Goal: Information Seeking & Learning: Learn about a topic

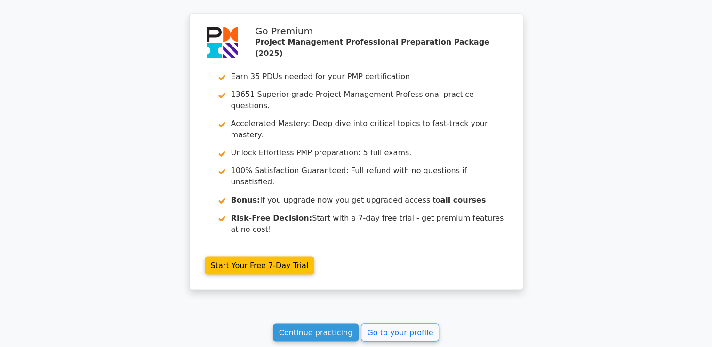
scroll to position [1601, 0]
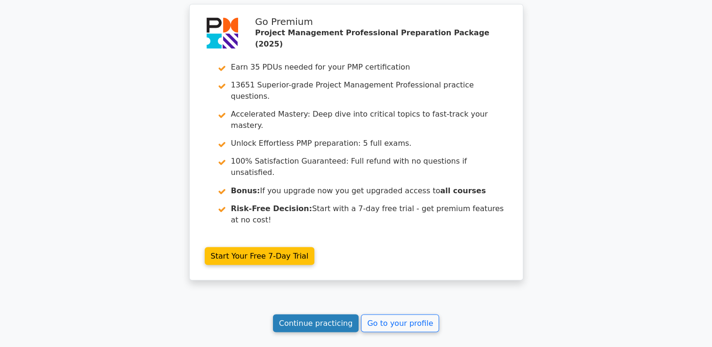
click at [316, 314] on link "Continue practicing" at bounding box center [316, 323] width 86 height 18
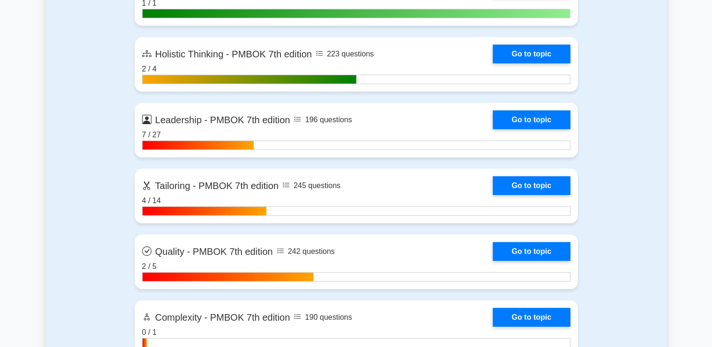
scroll to position [2869, 0]
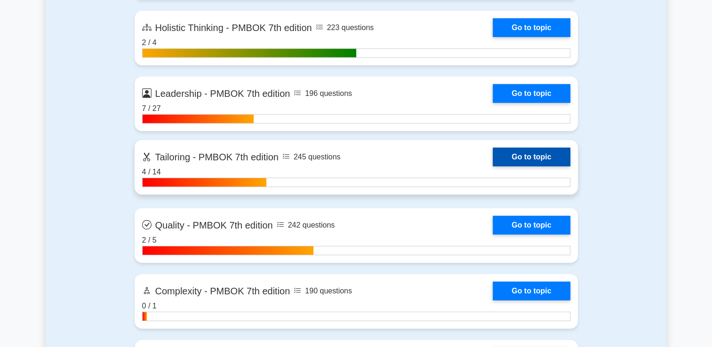
click at [515, 161] on link "Go to topic" at bounding box center [530, 157] width 77 height 19
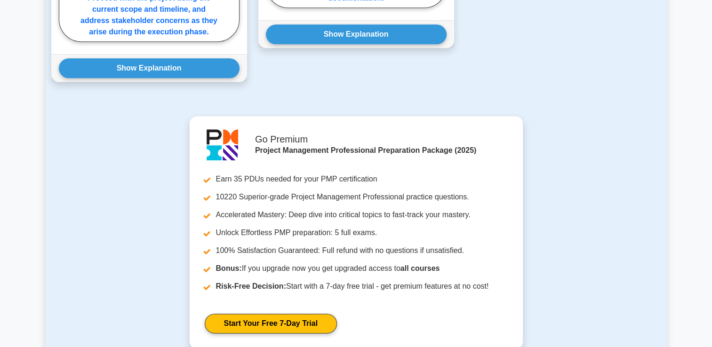
scroll to position [1270, 0]
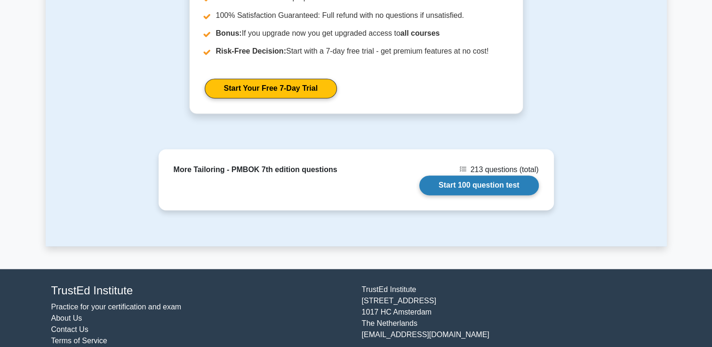
click at [455, 185] on link "Start 100 question test" at bounding box center [478, 185] width 119 height 20
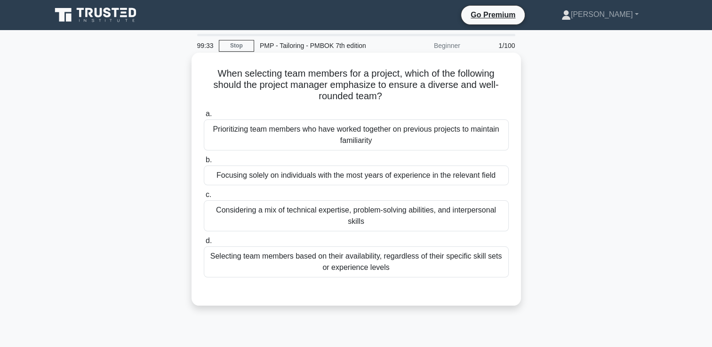
click at [424, 208] on div "Considering a mix of technical expertise, problem-solving abilities, and interp…" at bounding box center [356, 215] width 305 height 31
click at [204, 198] on input "c. Considering a mix of technical expertise, problem-solving abilities, and int…" at bounding box center [204, 195] width 0 height 6
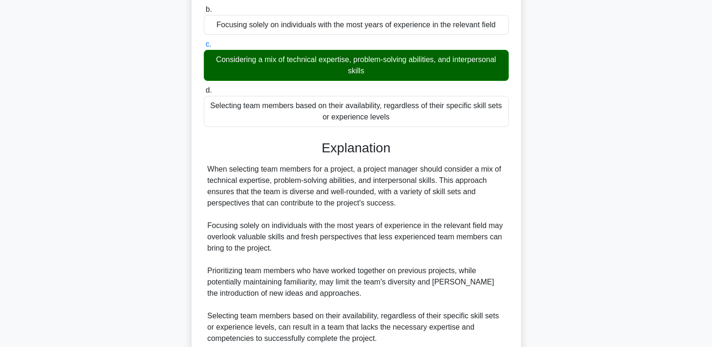
scroll to position [232, 0]
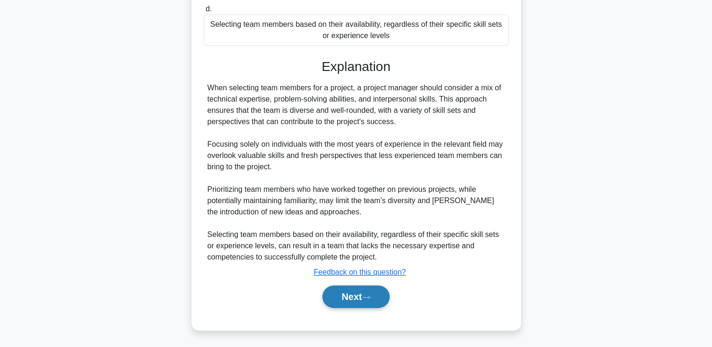
click at [374, 286] on button "Next" at bounding box center [355, 297] width 67 height 23
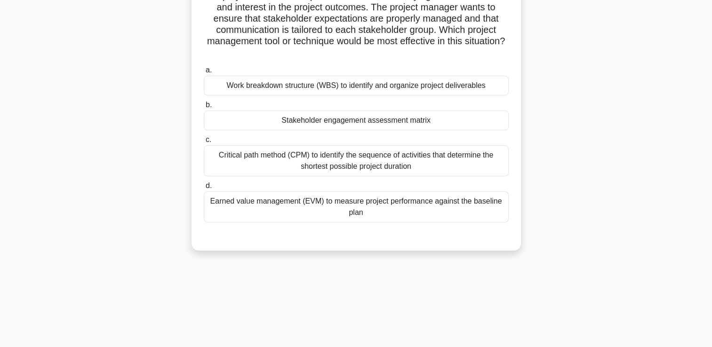
scroll to position [0, 0]
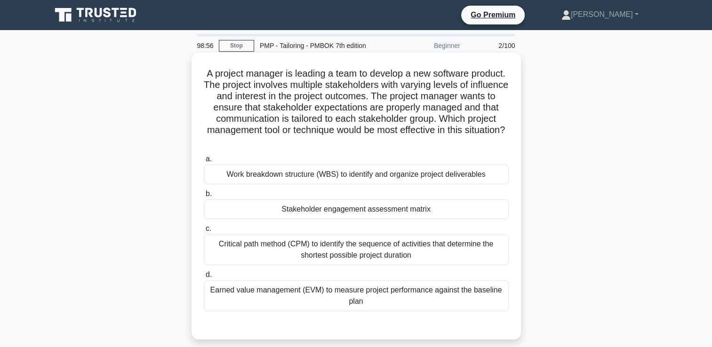
click at [423, 212] on div "Stakeholder engagement assessment matrix" at bounding box center [356, 209] width 305 height 20
click at [204, 197] on input "b. Stakeholder engagement assessment matrix" at bounding box center [204, 194] width 0 height 6
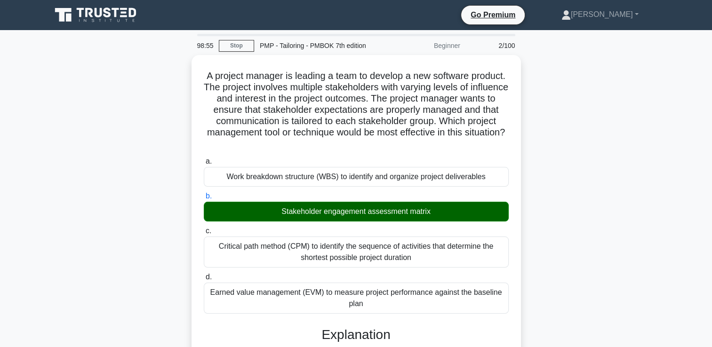
scroll to position [282, 0]
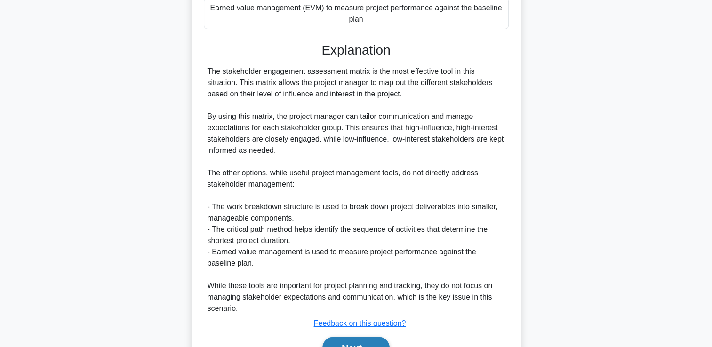
click at [340, 344] on button "Next" at bounding box center [355, 348] width 67 height 23
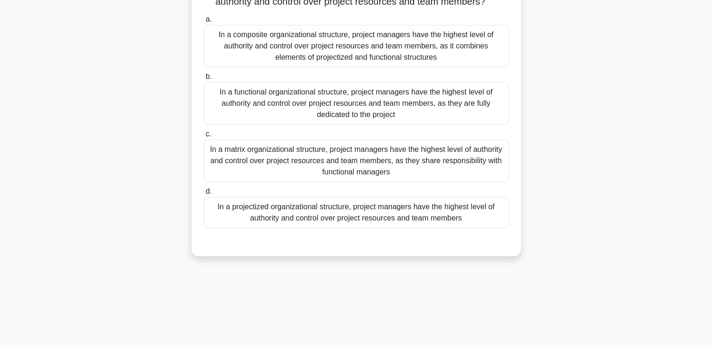
scroll to position [0, 0]
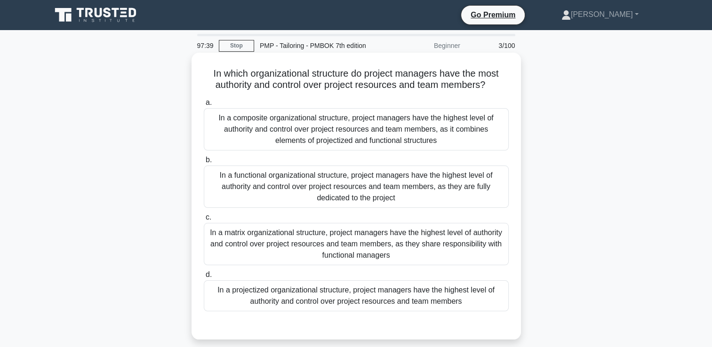
click at [415, 139] on div "In a composite organizational structure, project managers have the highest leve…" at bounding box center [356, 129] width 305 height 42
click at [204, 106] on input "a. In a composite organizational structure, project managers have the highest l…" at bounding box center [204, 103] width 0 height 6
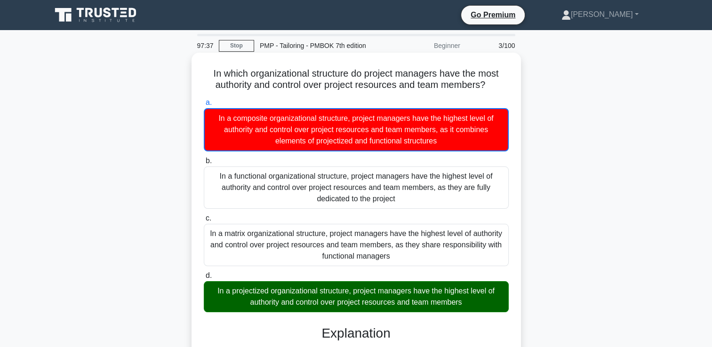
scroll to position [282, 0]
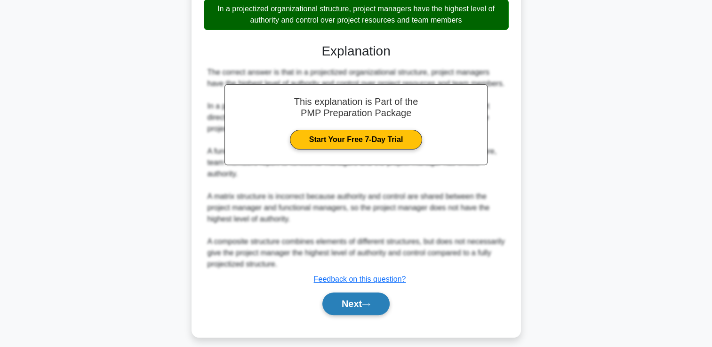
click at [367, 299] on button "Next" at bounding box center [355, 304] width 67 height 23
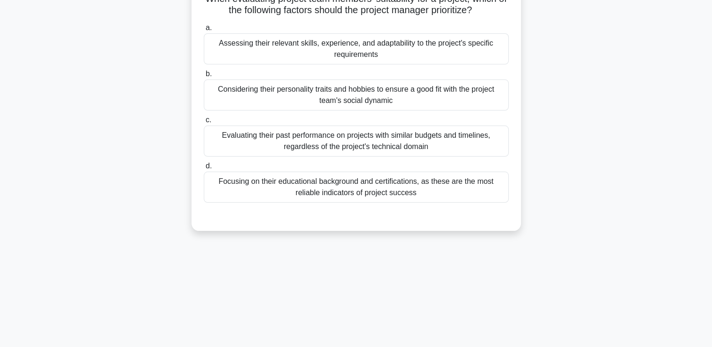
scroll to position [0, 0]
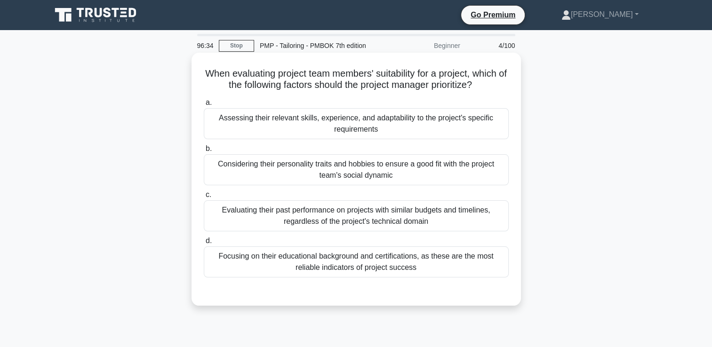
click at [471, 223] on div "Evaluating their past performance on projects with similar budgets and timeline…" at bounding box center [356, 215] width 305 height 31
click at [204, 198] on input "c. Evaluating their past performance on projects with similar budgets and timel…" at bounding box center [204, 195] width 0 height 6
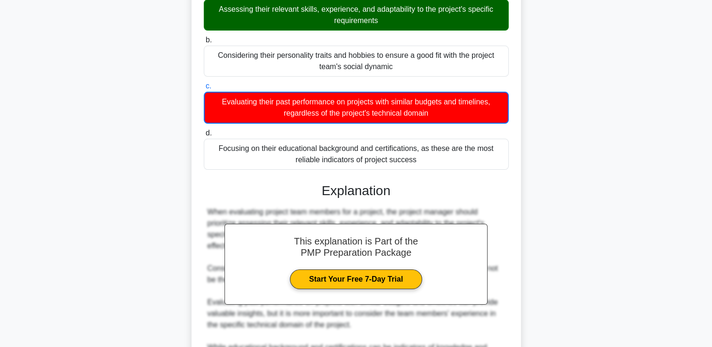
scroll to position [222, 0]
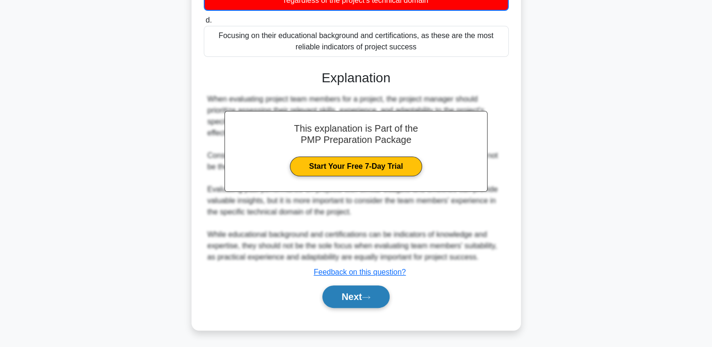
click at [367, 290] on button "Next" at bounding box center [355, 297] width 67 height 23
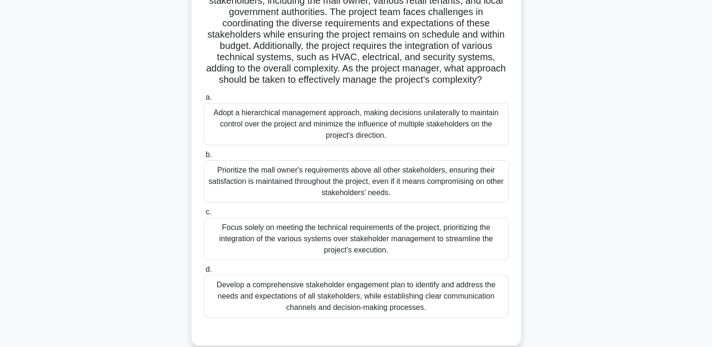
scroll to position [114, 0]
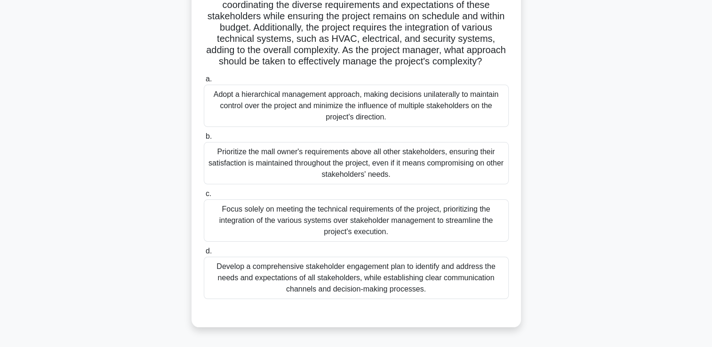
click at [382, 291] on div "Develop a comprehensive stakeholder engagement plan to identify and address the…" at bounding box center [356, 278] width 305 height 42
click at [204, 254] on input "d. Develop a comprehensive stakeholder engagement plan to identify and address …" at bounding box center [204, 251] width 0 height 6
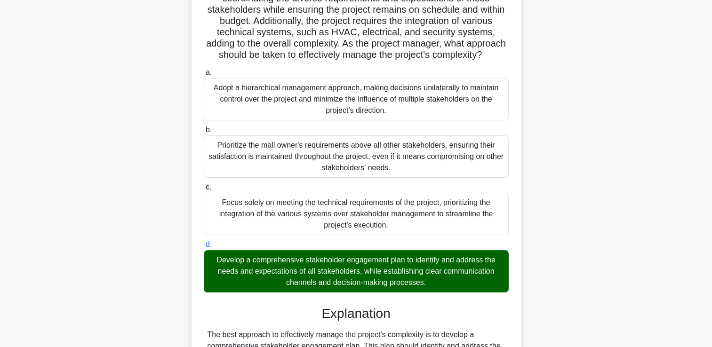
scroll to position [396, 0]
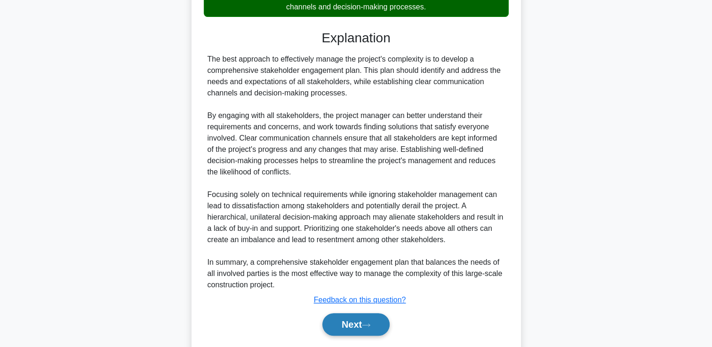
click at [362, 335] on button "Next" at bounding box center [355, 324] width 67 height 23
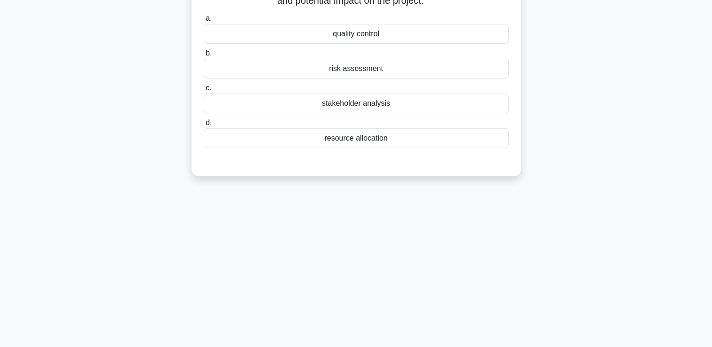
scroll to position [20, 0]
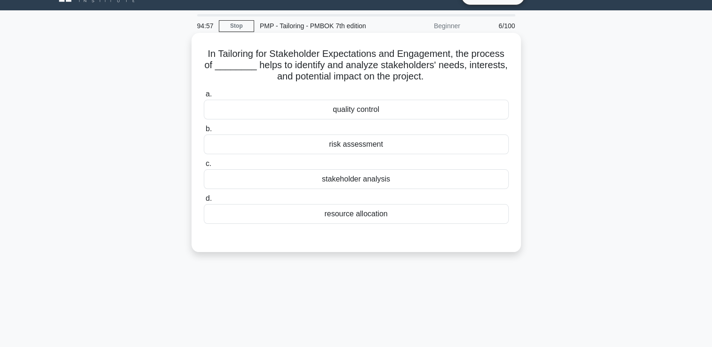
click at [454, 138] on div "risk assessment" at bounding box center [356, 145] width 305 height 20
click at [204, 132] on input "b. risk assessment" at bounding box center [204, 129] width 0 height 6
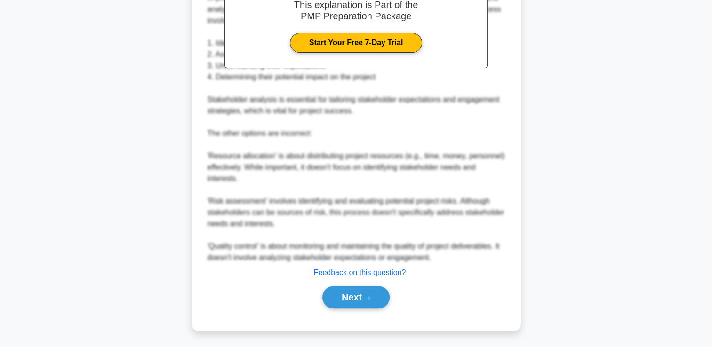
scroll to position [312, 0]
click at [365, 289] on button "Next" at bounding box center [355, 297] width 67 height 23
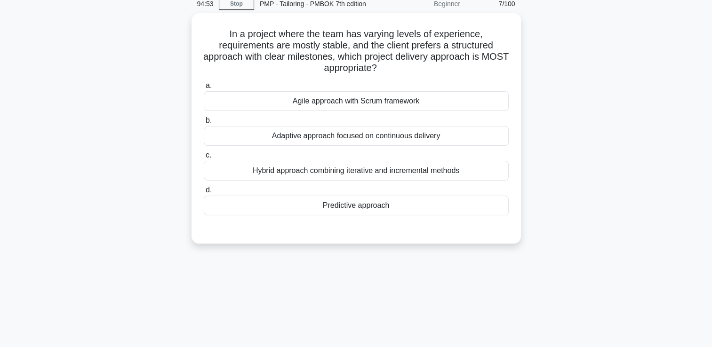
scroll to position [0, 0]
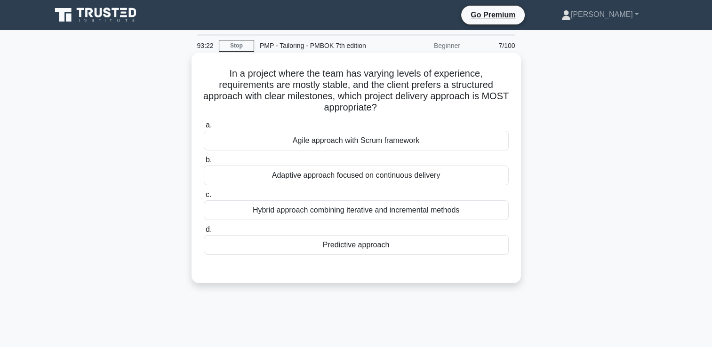
click at [431, 222] on div "a. Agile approach with Scrum framework b. Adaptive approach focused on continuo…" at bounding box center [356, 187] width 316 height 139
click at [436, 213] on div "Hybrid approach combining iterative and incremental methods" at bounding box center [356, 210] width 305 height 20
click at [204, 198] on input "c. Hybrid approach combining iterative and incremental methods" at bounding box center [204, 195] width 0 height 6
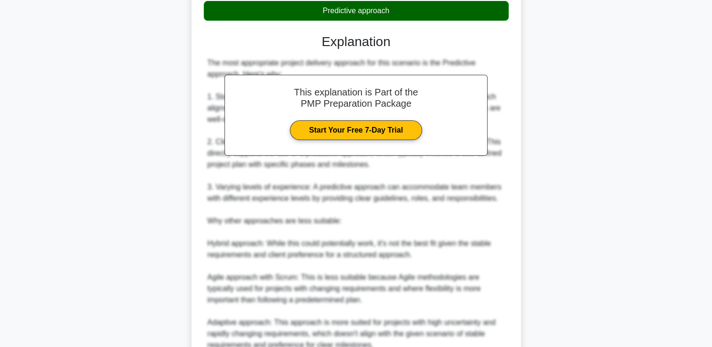
scroll to position [323, 0]
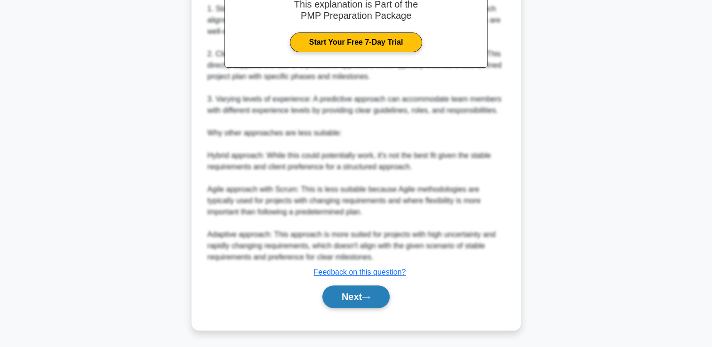
click at [366, 291] on button "Next" at bounding box center [355, 297] width 67 height 23
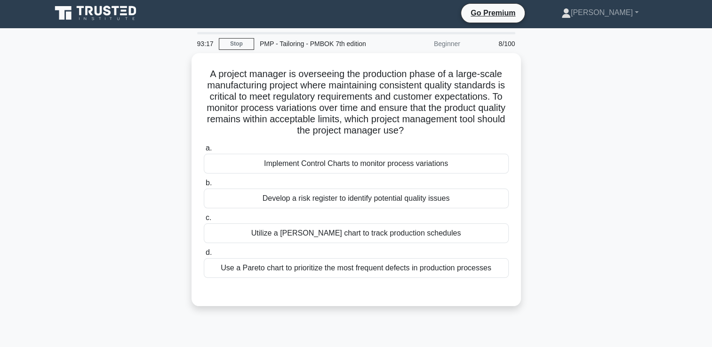
scroll to position [0, 0]
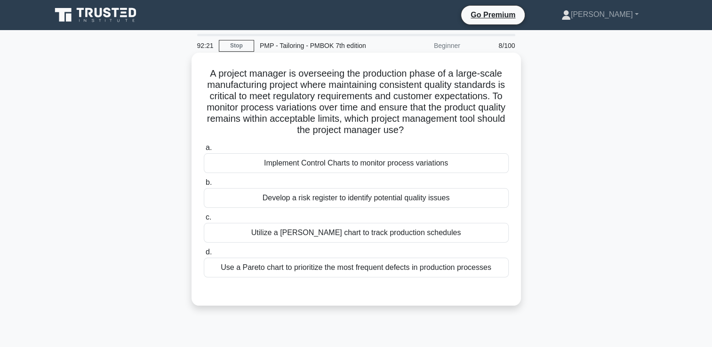
click at [445, 262] on div "Use a Pareto chart to prioritize the most frequent defects in production proces…" at bounding box center [356, 268] width 305 height 20
click at [204, 255] on input "d. Use a Pareto chart to prioritize the most frequent defects in production pro…" at bounding box center [204, 252] width 0 height 6
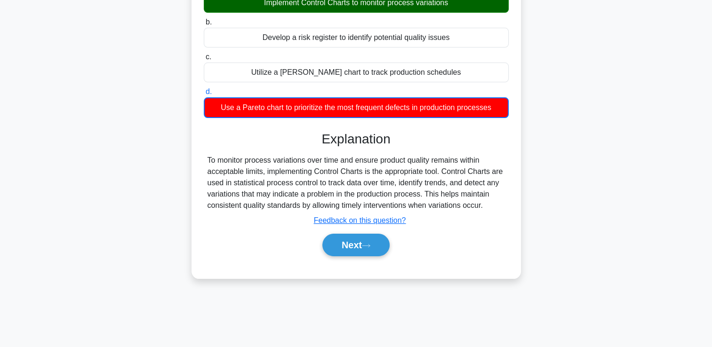
scroll to position [161, 0]
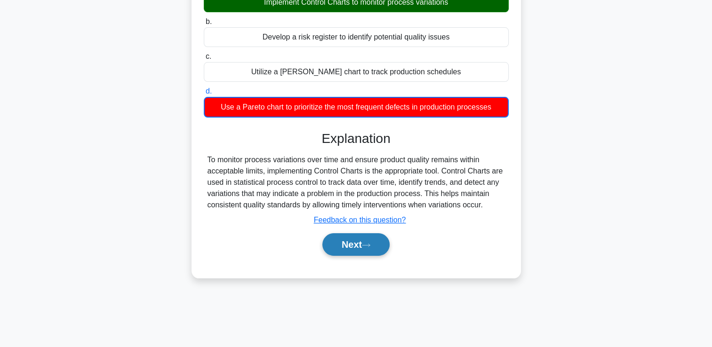
click at [340, 241] on button "Next" at bounding box center [355, 244] width 67 height 23
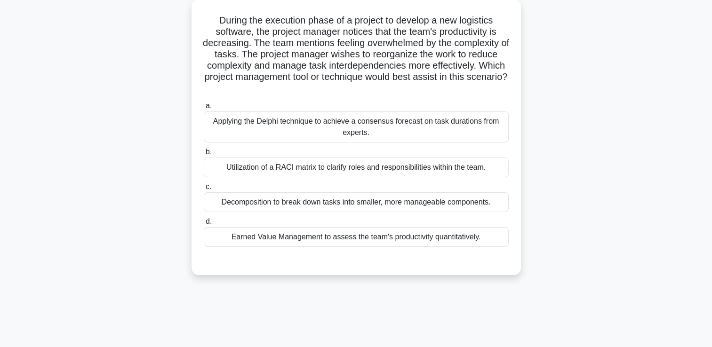
scroll to position [0, 0]
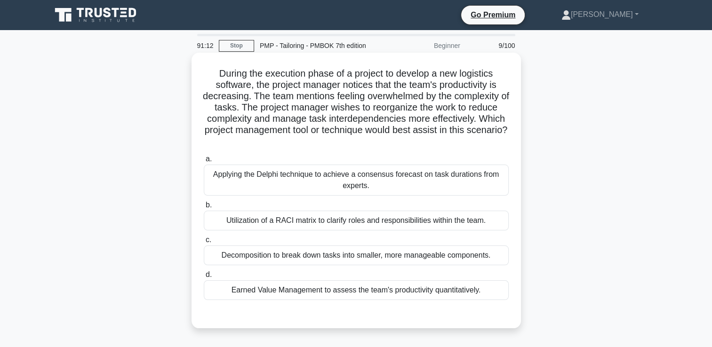
click at [460, 214] on div "Utilization of a RACI matrix to clarify roles and responsibilities within the t…" at bounding box center [356, 221] width 305 height 20
click at [204, 208] on input "b. Utilization of a RACI matrix to clarify roles and responsibilities within th…" at bounding box center [204, 205] width 0 height 6
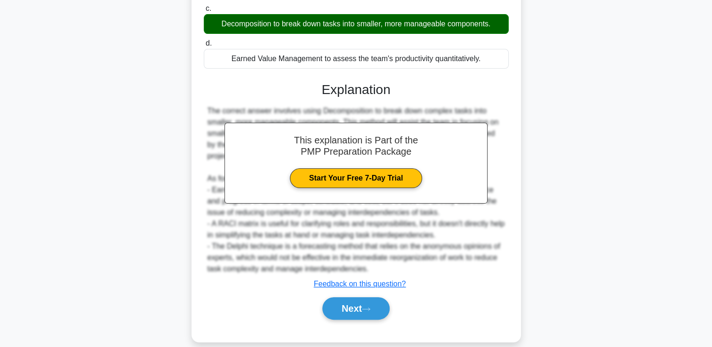
scroll to position [244, 0]
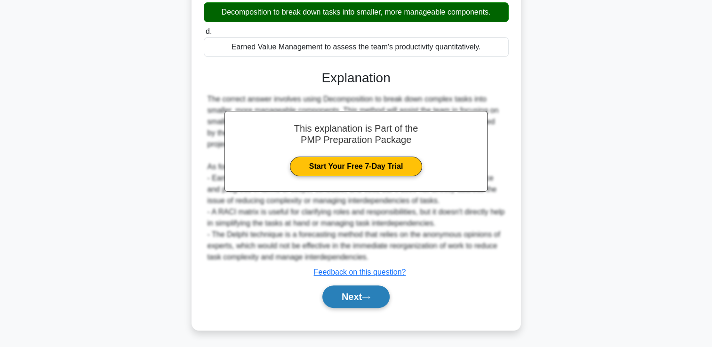
click at [341, 291] on button "Next" at bounding box center [355, 297] width 67 height 23
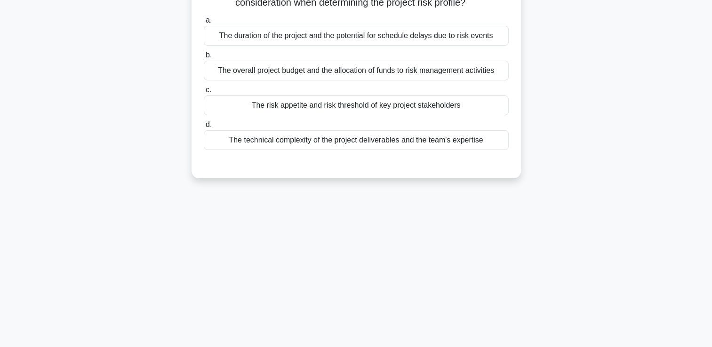
scroll to position [0, 0]
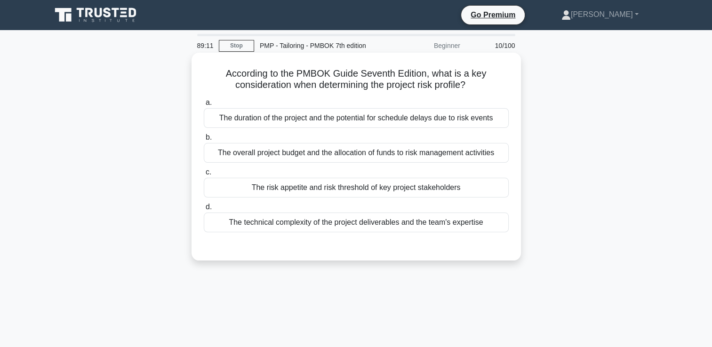
click at [421, 156] on div "The overall project budget and the allocation of funds to risk management activ…" at bounding box center [356, 153] width 305 height 20
click at [204, 141] on input "b. The overall project budget and the allocation of funds to risk management ac…" at bounding box center [204, 138] width 0 height 6
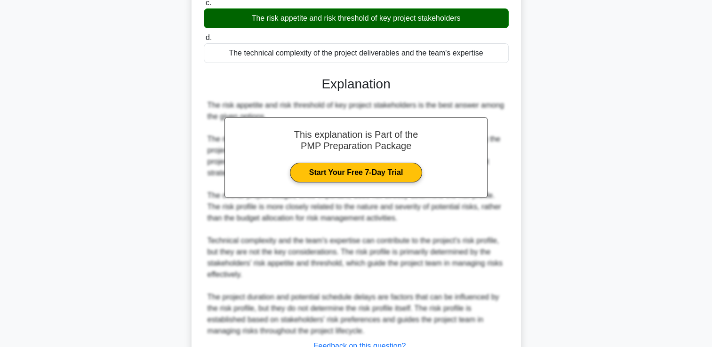
scroll to position [235, 0]
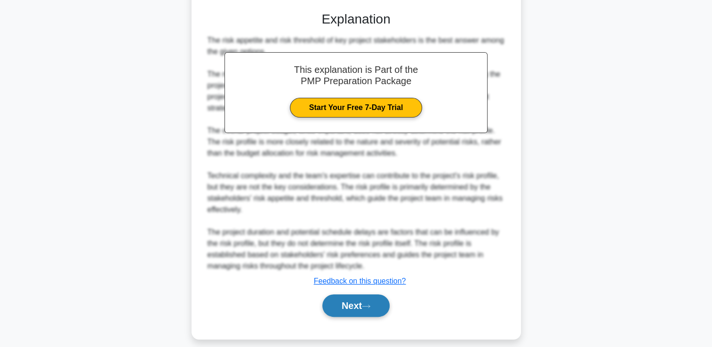
click at [384, 301] on button "Next" at bounding box center [355, 305] width 67 height 23
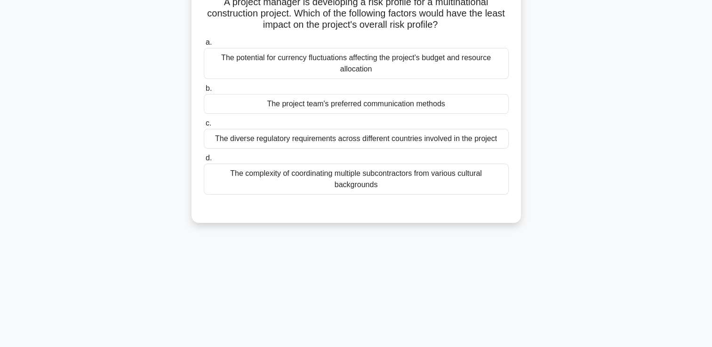
scroll to position [0, 0]
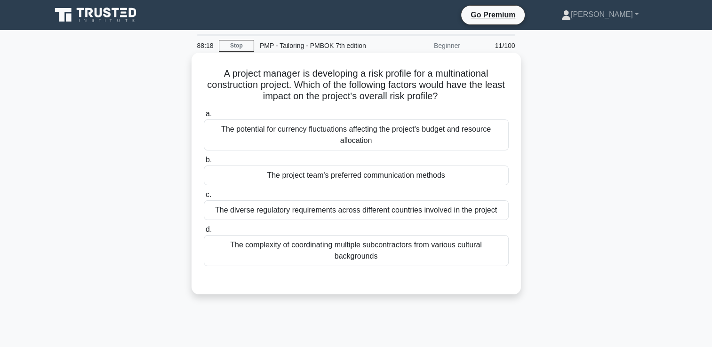
click at [399, 250] on div "The complexity of coordinating multiple subcontractors from various cultural ba…" at bounding box center [356, 250] width 305 height 31
click at [204, 233] on input "d. The complexity of coordinating multiple subcontractors from various cultural…" at bounding box center [204, 230] width 0 height 6
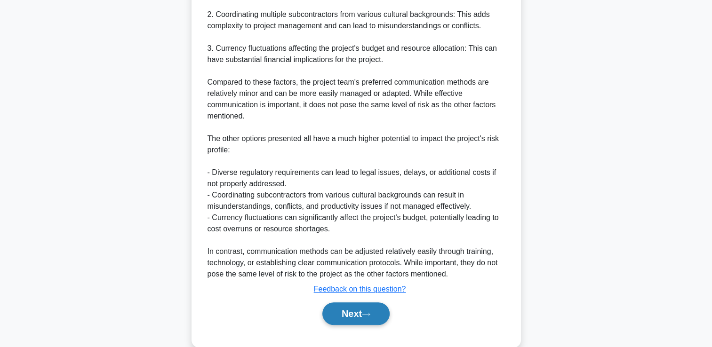
scroll to position [413, 0]
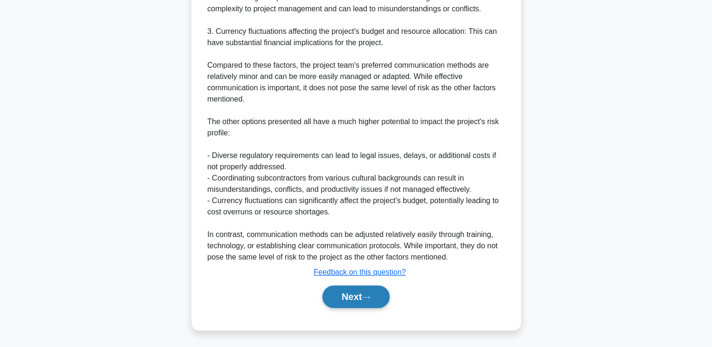
click at [361, 302] on button "Next" at bounding box center [355, 297] width 67 height 23
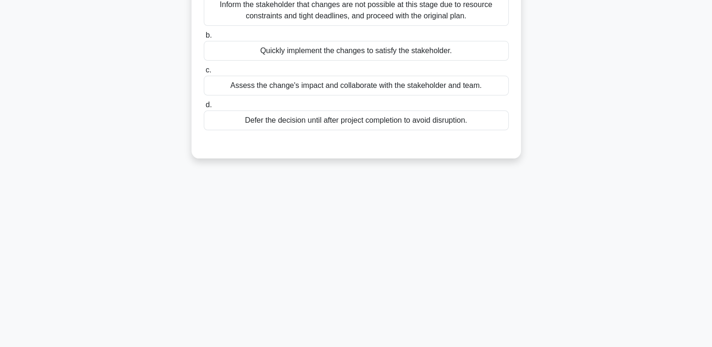
scroll to position [20, 0]
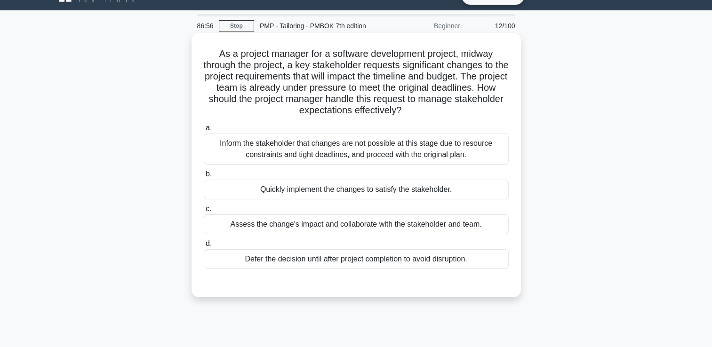
click at [443, 227] on div "Assess the change's impact and collaborate with the stakeholder and team." at bounding box center [356, 224] width 305 height 20
click at [204, 212] on input "c. Assess the change's impact and collaborate with the stakeholder and team." at bounding box center [204, 209] width 0 height 6
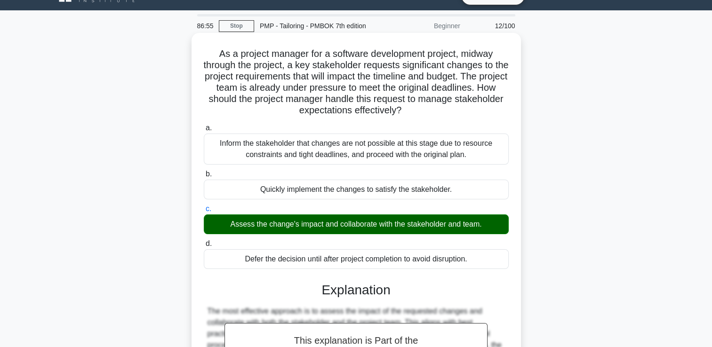
scroll to position [198, 0]
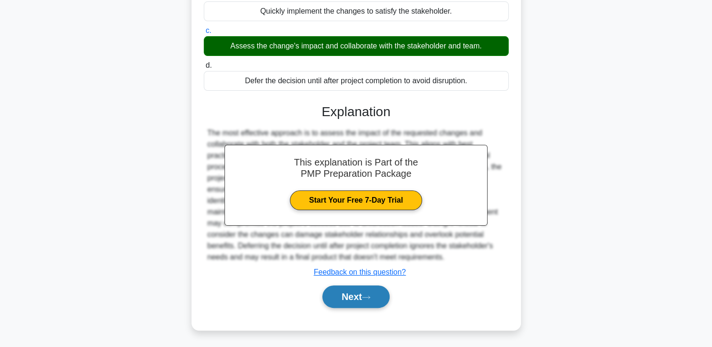
click at [362, 289] on button "Next" at bounding box center [355, 297] width 67 height 23
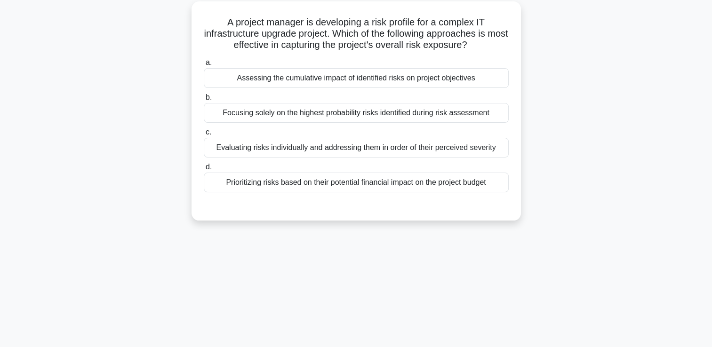
scroll to position [20, 0]
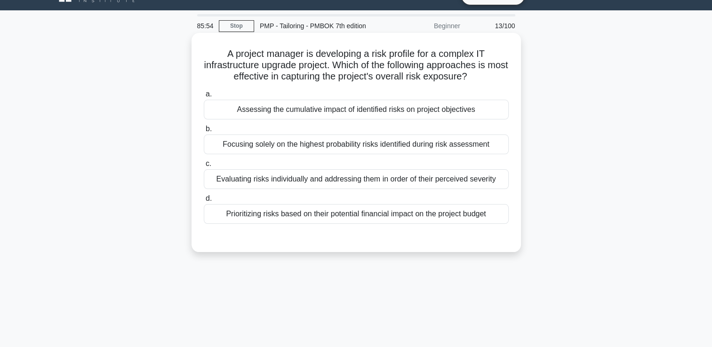
click at [499, 185] on div "Evaluating risks individually and addressing them in order of their perceived s…" at bounding box center [356, 179] width 305 height 20
click at [204, 167] on input "c. Evaluating risks individually and addressing them in order of their perceive…" at bounding box center [204, 164] width 0 height 6
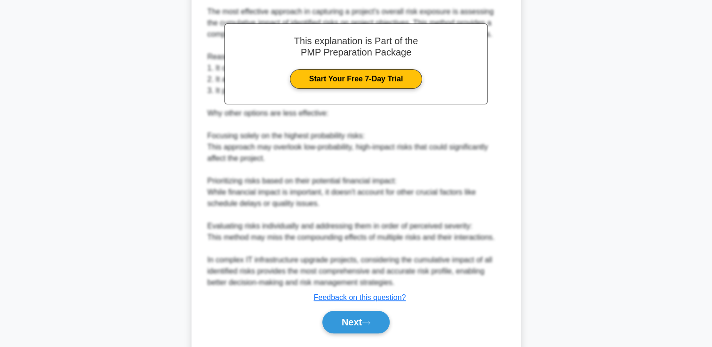
scroll to position [301, 0]
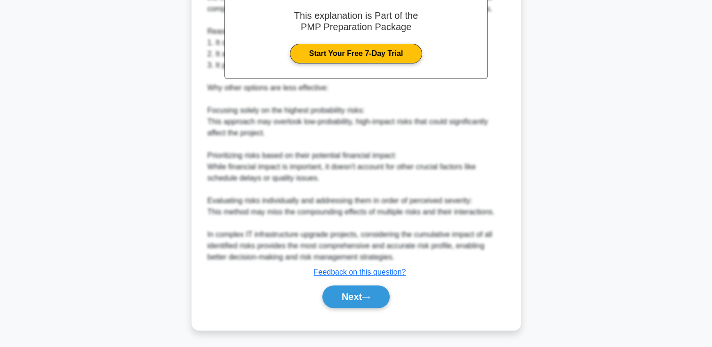
click at [349, 284] on div "Next" at bounding box center [356, 297] width 305 height 30
click at [348, 288] on button "Next" at bounding box center [355, 297] width 67 height 23
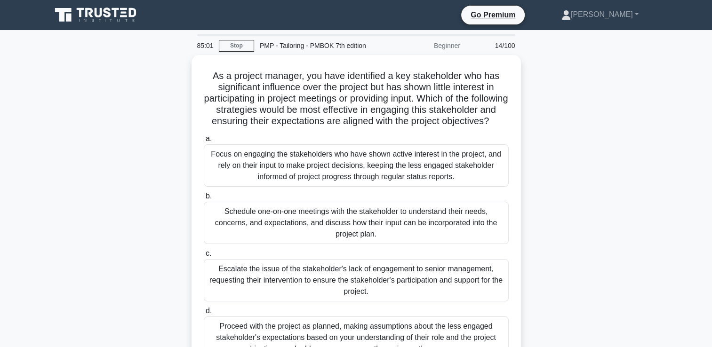
scroll to position [47, 0]
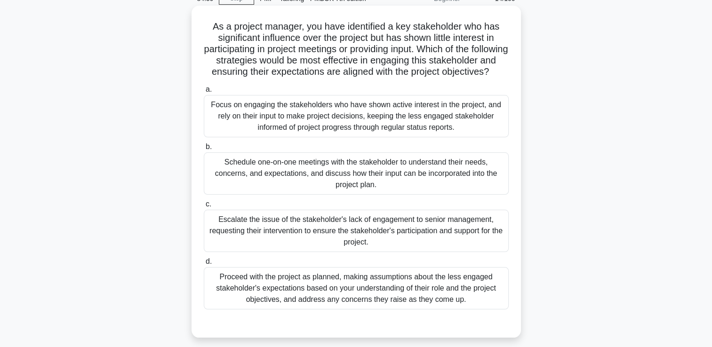
click at [283, 290] on div "Proceed with the project as planned, making assumptions about the less engaged …" at bounding box center [356, 288] width 305 height 42
click at [204, 265] on input "d. Proceed with the project as planned, making assumptions about the less engag…" at bounding box center [204, 262] width 0 height 6
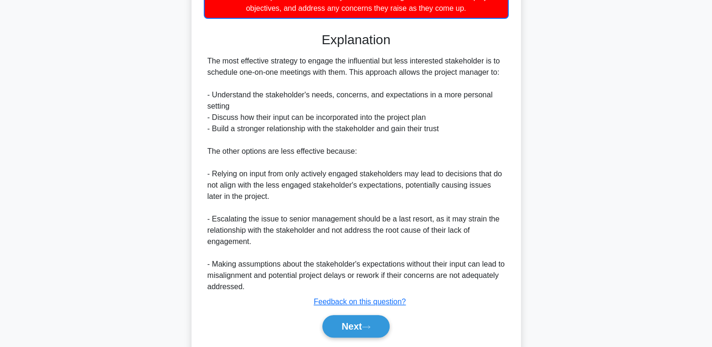
scroll to position [380, 0]
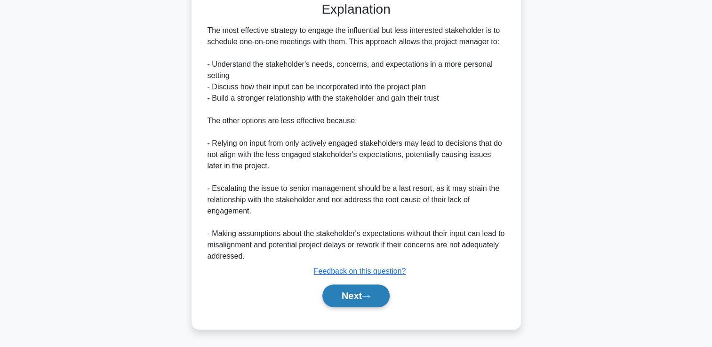
click at [341, 300] on button "Next" at bounding box center [355, 296] width 67 height 23
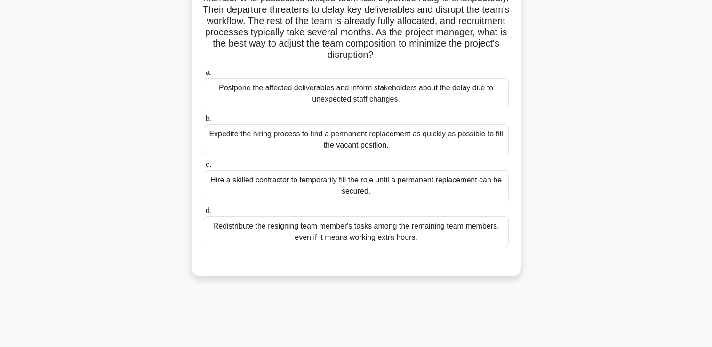
scroll to position [20, 0]
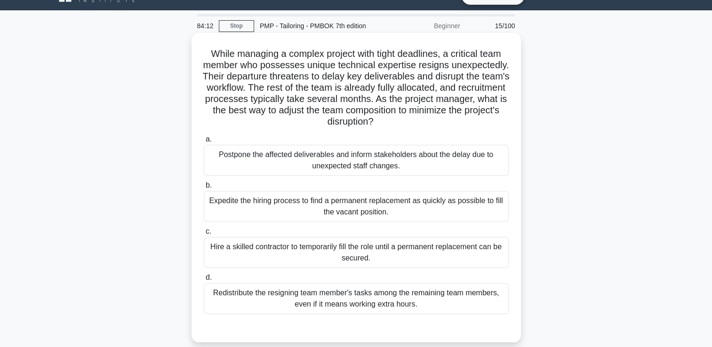
click at [285, 294] on div "Redistribute the resigning team member's tasks among the remaining team members…" at bounding box center [356, 298] width 305 height 31
click at [204, 281] on input "d. Redistribute the resigning team member's tasks among the remaining team memb…" at bounding box center [204, 278] width 0 height 6
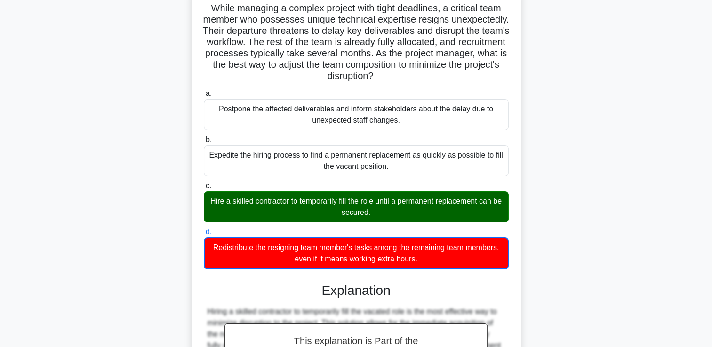
scroll to position [222, 0]
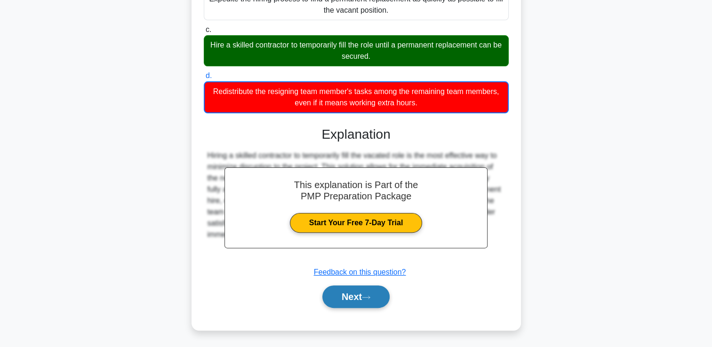
click at [337, 291] on button "Next" at bounding box center [355, 297] width 67 height 23
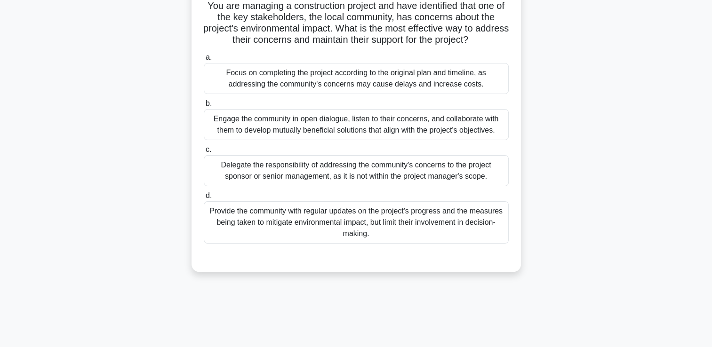
scroll to position [20, 0]
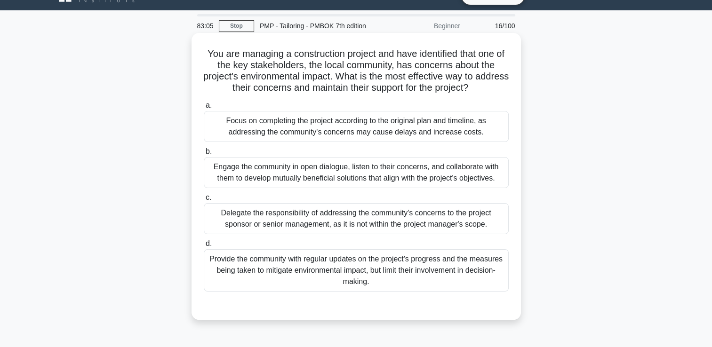
click at [269, 178] on div "Engage the community in open dialogue, listen to their concerns, and collaborat…" at bounding box center [356, 172] width 305 height 31
click at [204, 155] on input "b. Engage the community in open dialogue, listen to their concerns, and collabo…" at bounding box center [204, 152] width 0 height 6
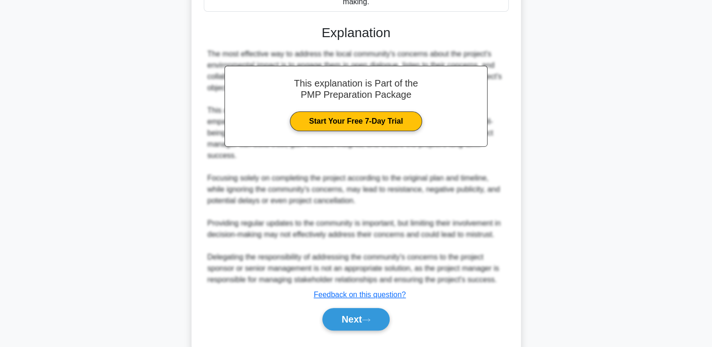
scroll to position [322, 0]
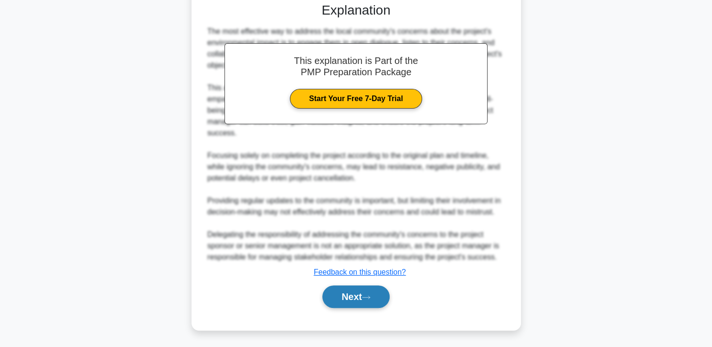
click at [344, 293] on button "Next" at bounding box center [355, 297] width 67 height 23
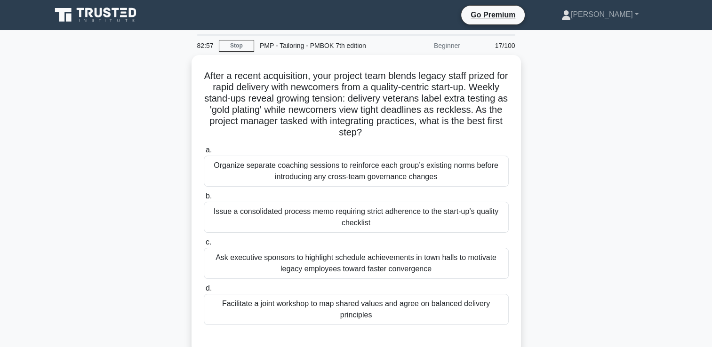
scroll to position [47, 0]
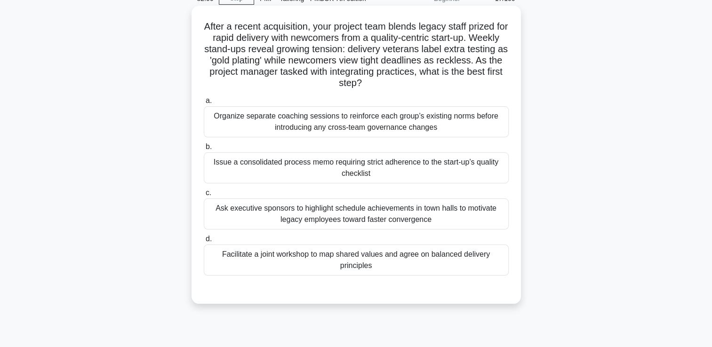
click at [235, 259] on div "Facilitate a joint workshop to map shared values and agree on balanced delivery…" at bounding box center [356, 260] width 305 height 31
click at [204, 242] on input "d. Facilitate a joint workshop to map shared values and agree on balanced deliv…" at bounding box center [204, 239] width 0 height 6
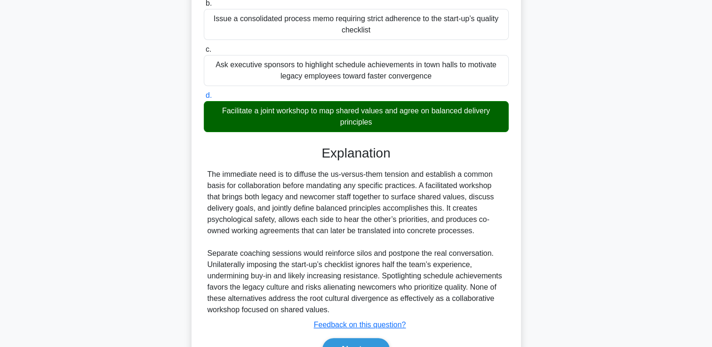
scroll to position [243, 0]
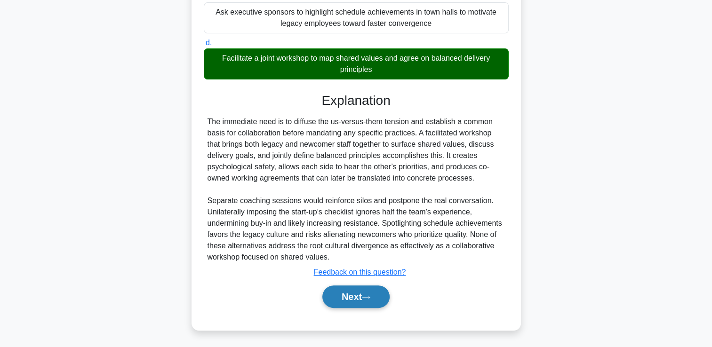
click at [355, 286] on button "Next" at bounding box center [355, 297] width 67 height 23
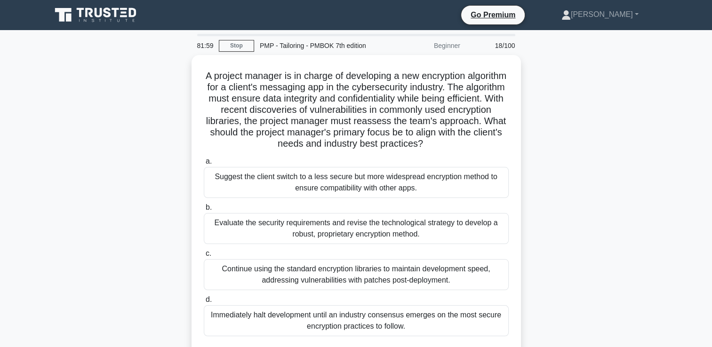
scroll to position [0, 0]
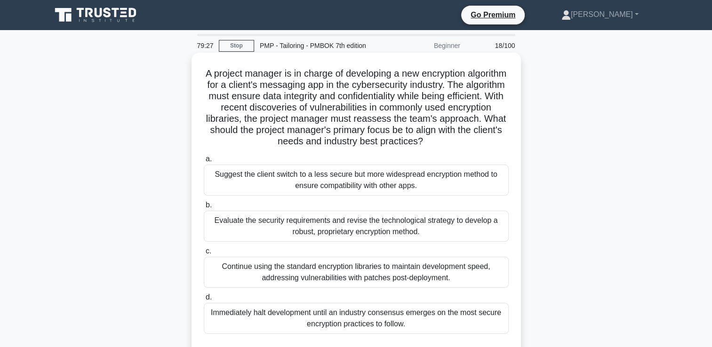
click at [301, 228] on div "Evaluate the security requirements and revise the technological strategy to dev…" at bounding box center [356, 226] width 305 height 31
click at [204, 208] on input "b. Evaluate the security requirements and revise the technological strategy to …" at bounding box center [204, 205] width 0 height 6
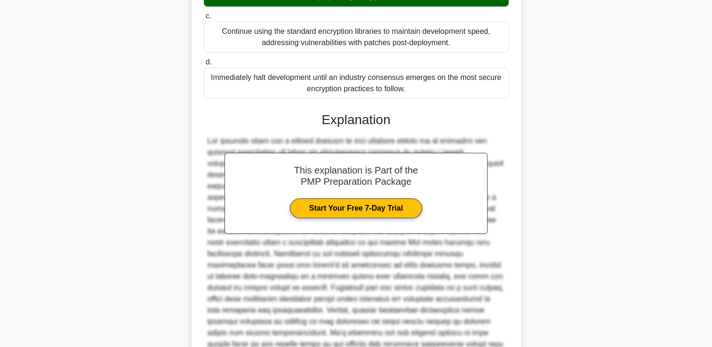
scroll to position [333, 0]
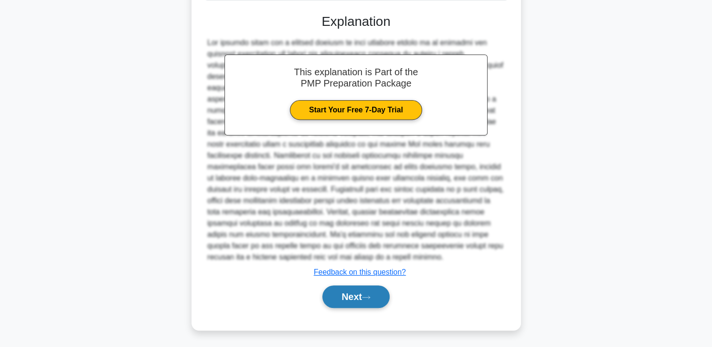
click at [352, 294] on button "Next" at bounding box center [355, 297] width 67 height 23
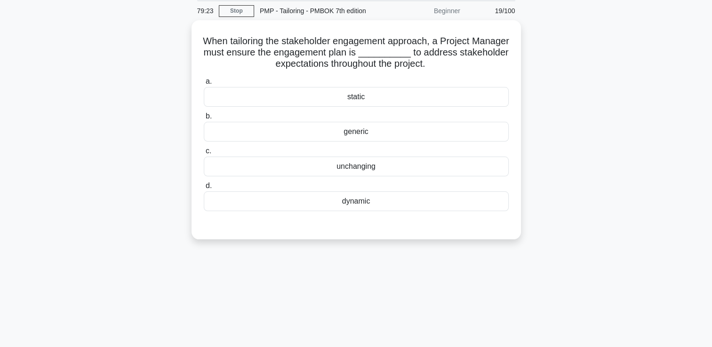
scroll to position [20, 0]
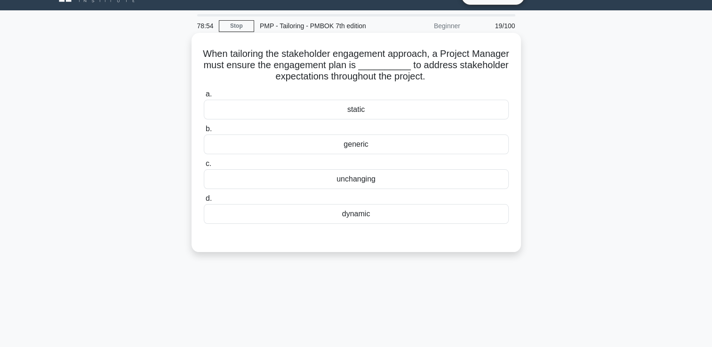
click at [379, 212] on div "dynamic" at bounding box center [356, 214] width 305 height 20
click at [204, 202] on input "d. dynamic" at bounding box center [204, 199] width 0 height 6
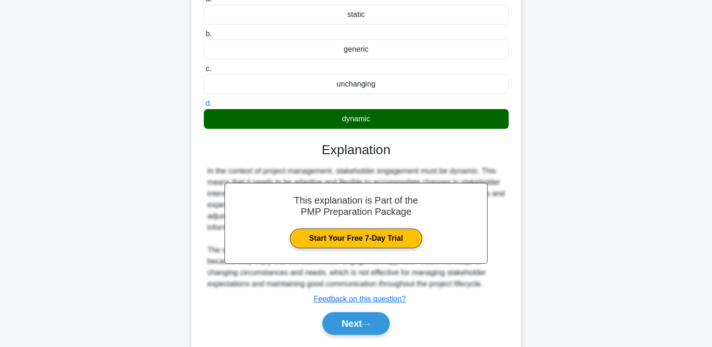
scroll to position [161, 0]
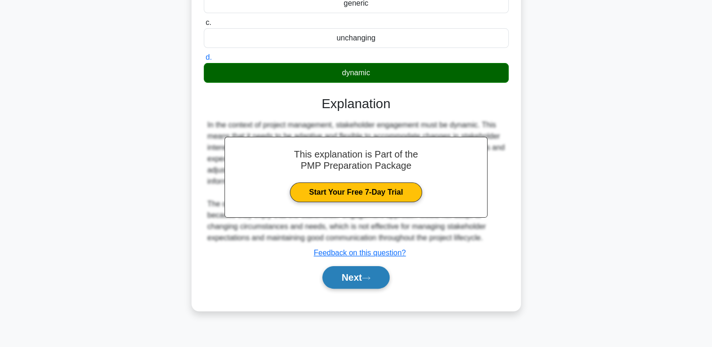
click at [378, 283] on button "Next" at bounding box center [355, 277] width 67 height 23
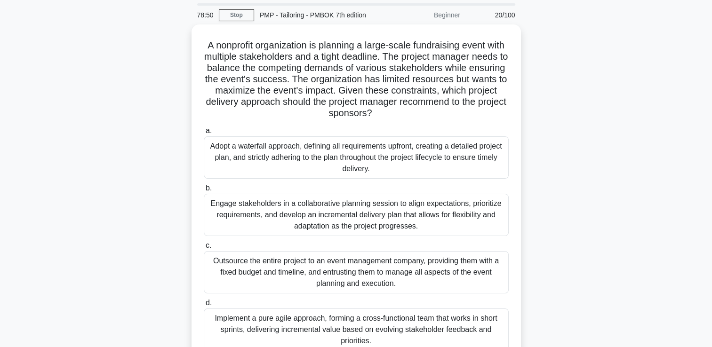
scroll to position [47, 0]
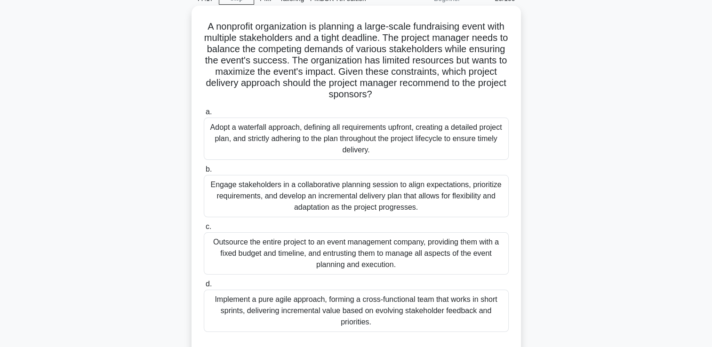
click at [463, 197] on div "Engage stakeholders in a collaborative planning session to align expectations, …" at bounding box center [356, 196] width 305 height 42
click at [204, 173] on input "b. Engage stakeholders in a collaborative planning session to align expectation…" at bounding box center [204, 170] width 0 height 6
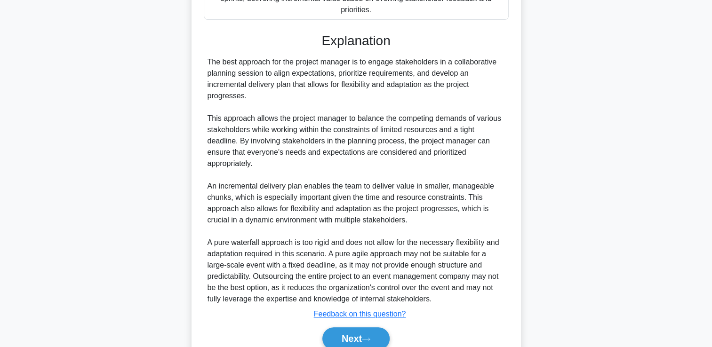
scroll to position [401, 0]
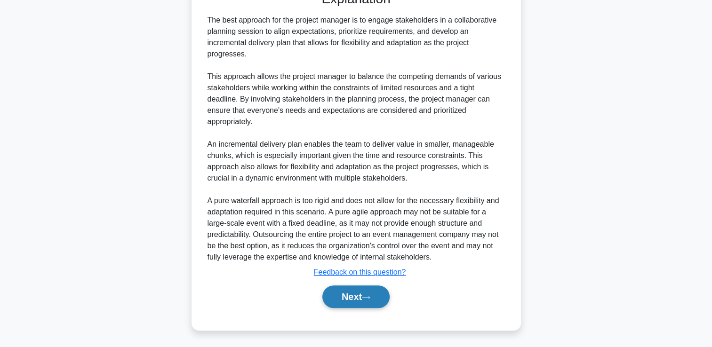
click at [352, 289] on button "Next" at bounding box center [355, 297] width 67 height 23
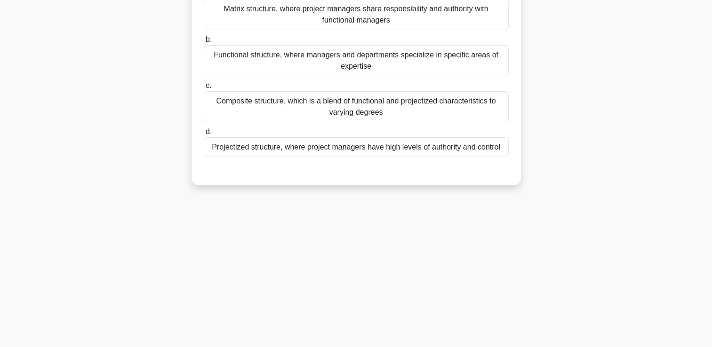
scroll to position [20, 0]
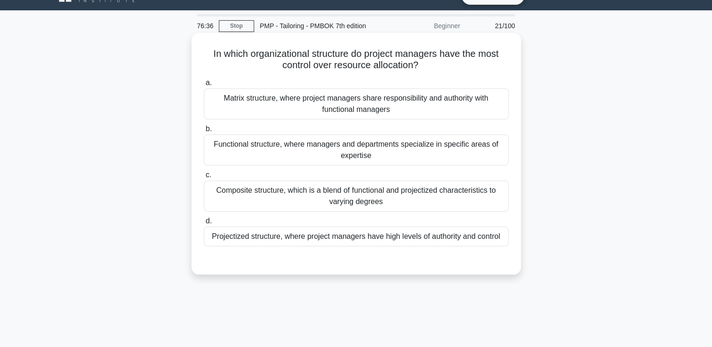
click at [306, 151] on div "Functional structure, where managers and departments specialize in specific are…" at bounding box center [356, 150] width 305 height 31
click at [204, 132] on input "b. Functional structure, where managers and departments specialize in specific …" at bounding box center [204, 129] width 0 height 6
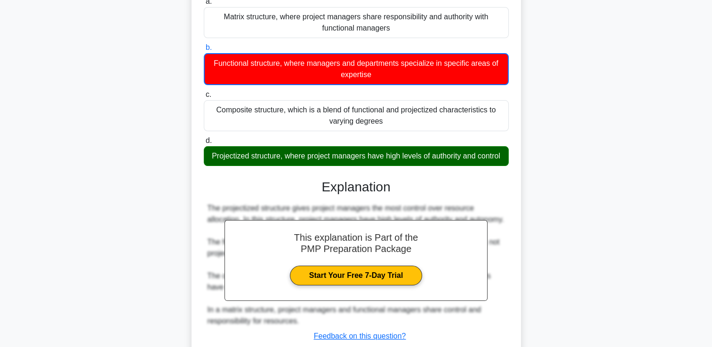
scroll to position [176, 0]
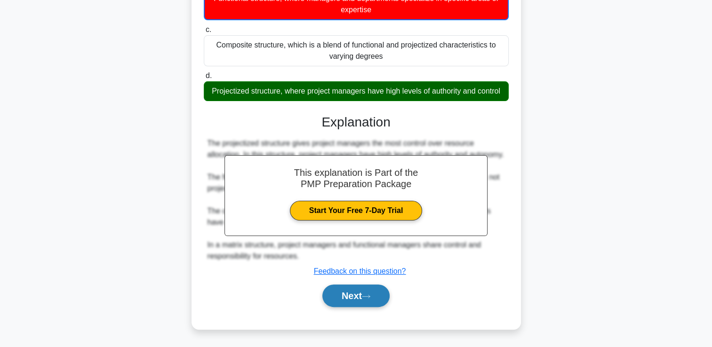
click at [339, 291] on button "Next" at bounding box center [355, 296] width 67 height 23
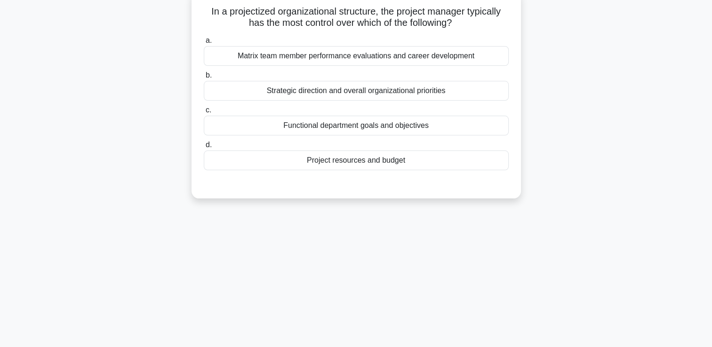
scroll to position [0, 0]
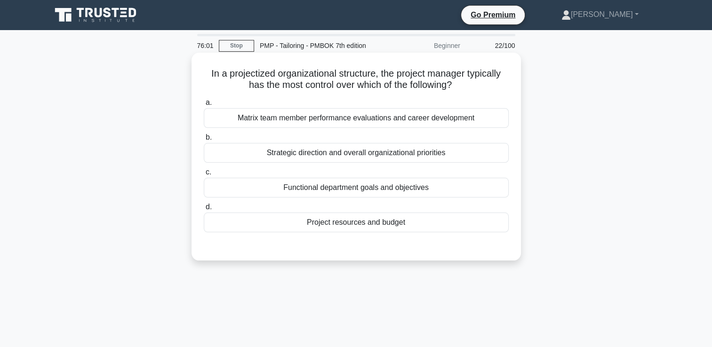
click at [284, 117] on div "Matrix team member performance evaluations and career development" at bounding box center [356, 118] width 305 height 20
click at [204, 106] on input "a. Matrix team member performance evaluations and career development" at bounding box center [204, 103] width 0 height 6
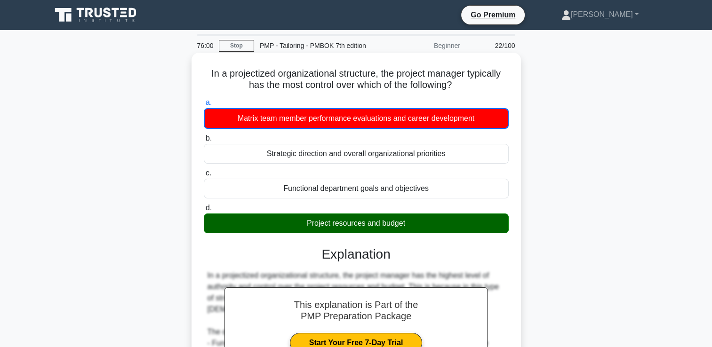
scroll to position [165, 0]
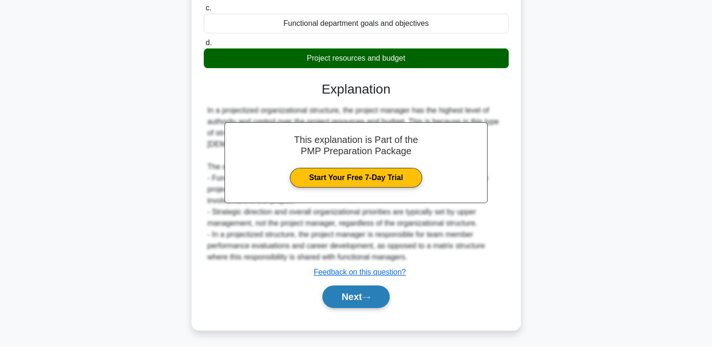
click at [377, 291] on button "Next" at bounding box center [355, 297] width 67 height 23
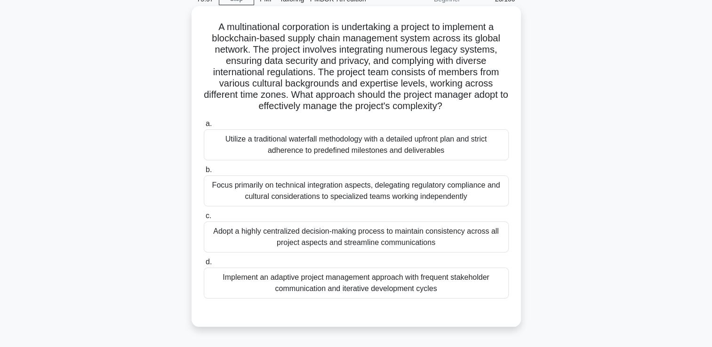
scroll to position [47, 0]
click at [284, 197] on div "Focus primarily on technical integration aspects, delegating regulatory complia…" at bounding box center [356, 190] width 305 height 31
click at [204, 173] on input "b. Focus primarily on technical integration aspects, delegating regulatory comp…" at bounding box center [204, 170] width 0 height 6
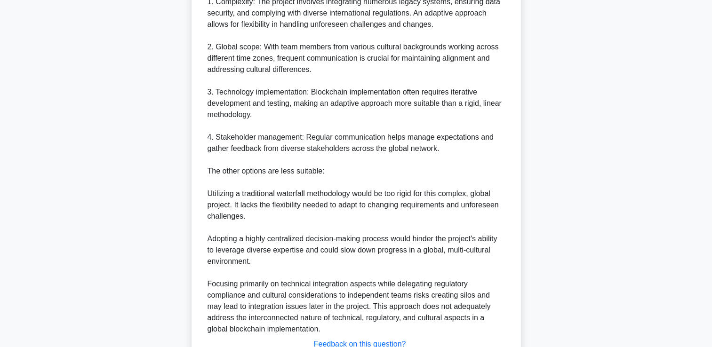
scroll to position [504, 0]
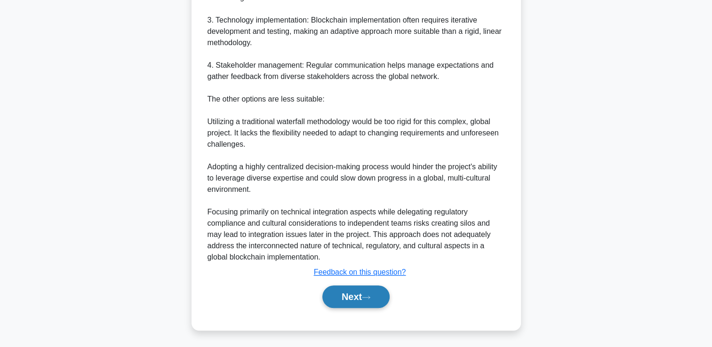
click at [352, 300] on button "Next" at bounding box center [355, 297] width 67 height 23
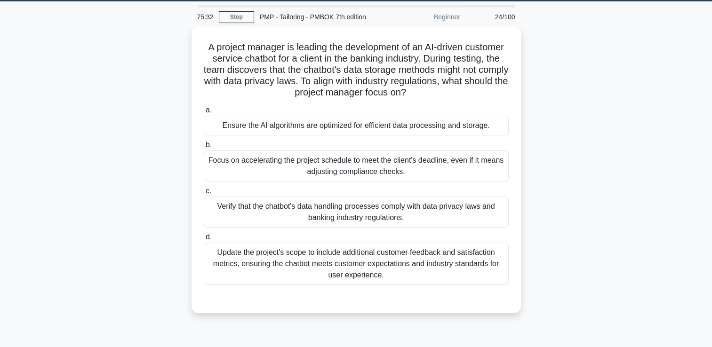
scroll to position [0, 0]
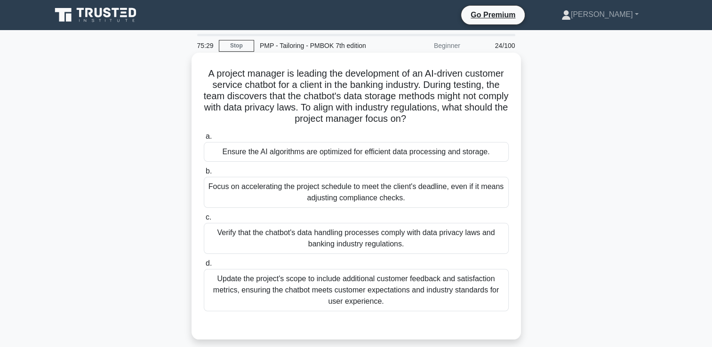
click at [262, 287] on div "Update the project's scope to include additional customer feedback and satisfac…" at bounding box center [356, 290] width 305 height 42
click at [204, 267] on input "d. Update the project's scope to include additional customer feedback and satis…" at bounding box center [204, 264] width 0 height 6
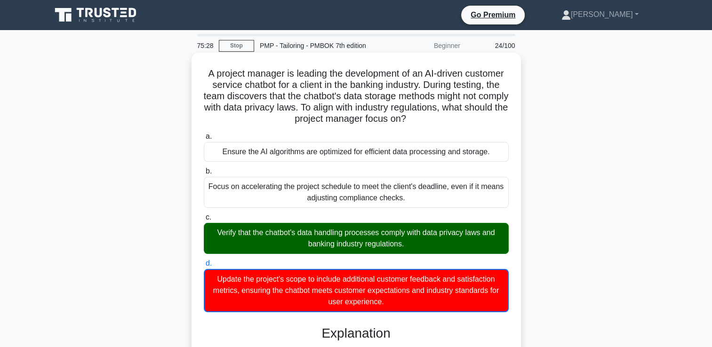
scroll to position [199, 0]
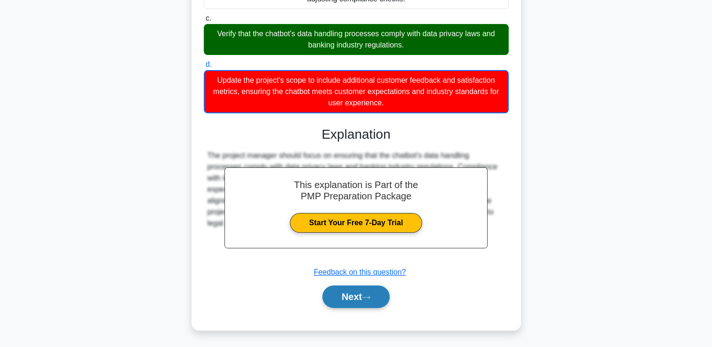
click at [339, 298] on button "Next" at bounding box center [355, 297] width 67 height 23
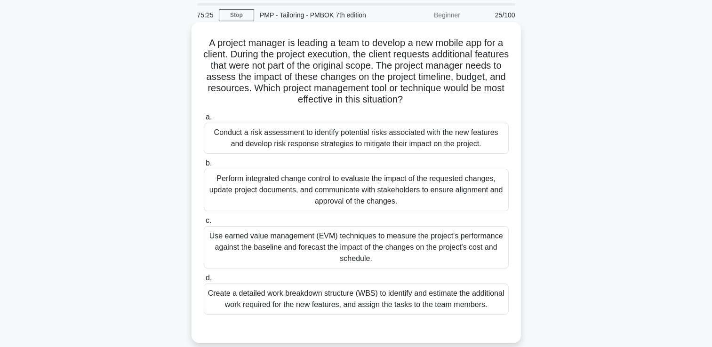
scroll to position [47, 0]
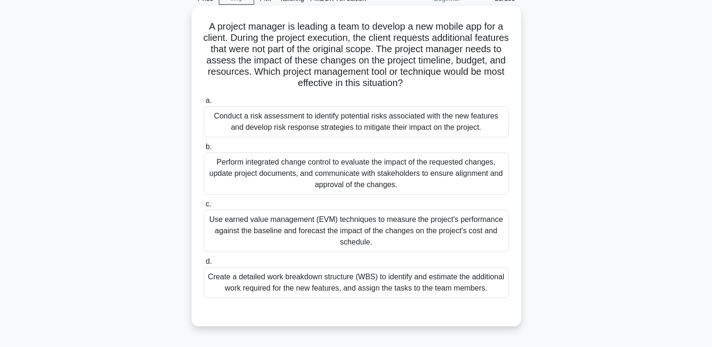
click at [304, 180] on div "Perform integrated change control to evaluate the impact of the requested chang…" at bounding box center [356, 173] width 305 height 42
click at [204, 150] on input "b. Perform integrated change control to evaluate the impact of the requested ch…" at bounding box center [204, 147] width 0 height 6
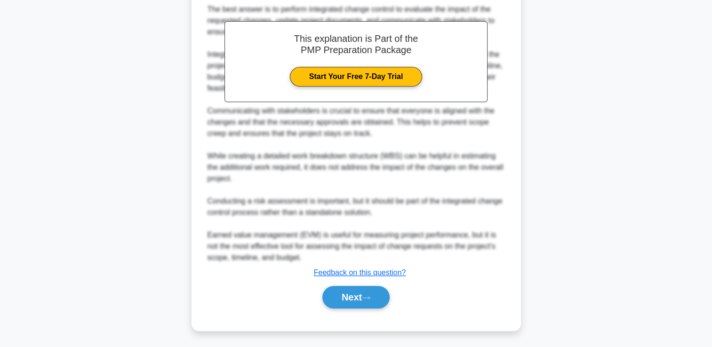
scroll to position [379, 0]
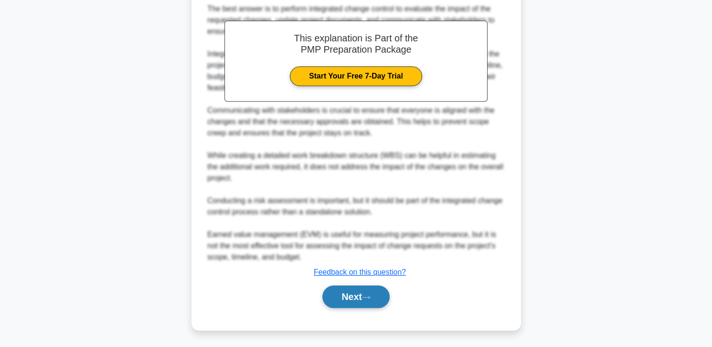
click at [342, 293] on button "Next" at bounding box center [355, 297] width 67 height 23
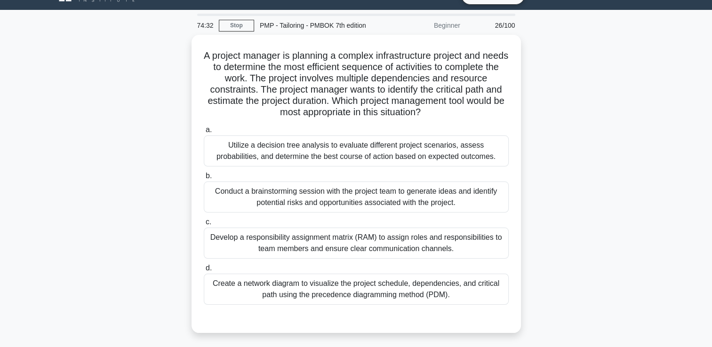
scroll to position [20, 0]
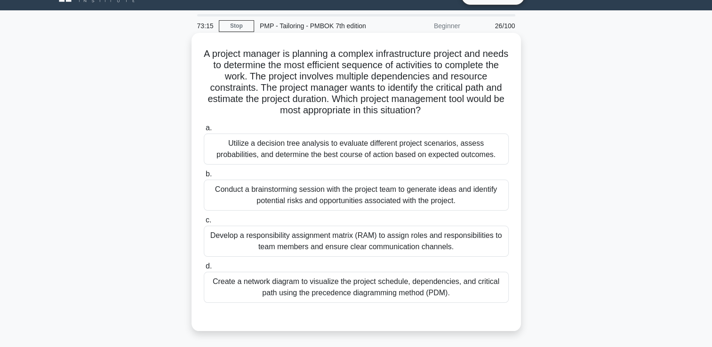
click at [387, 193] on div "Conduct a brainstorming session with the project team to generate ideas and ide…" at bounding box center [356, 195] width 305 height 31
click at [204, 177] on input "b. Conduct a brainstorming session with the project team to generate ideas and …" at bounding box center [204, 174] width 0 height 6
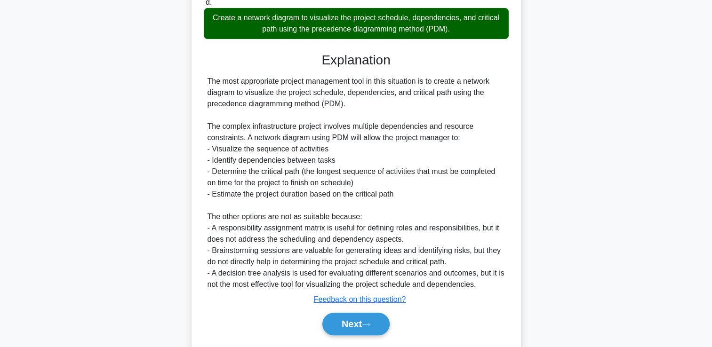
scroll to position [312, 0]
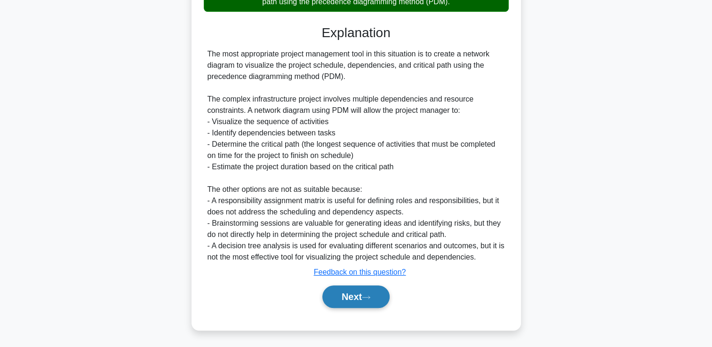
click at [363, 300] on button "Next" at bounding box center [355, 297] width 67 height 23
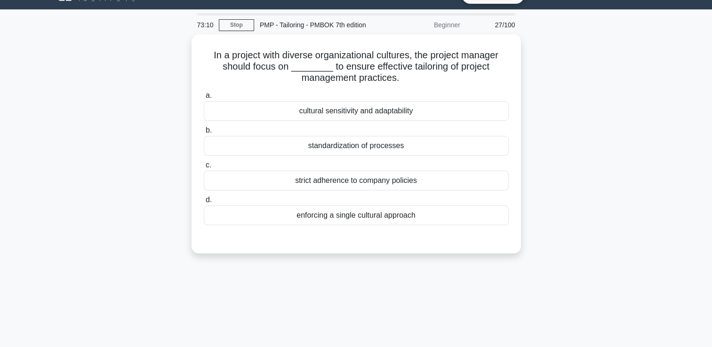
scroll to position [20, 0]
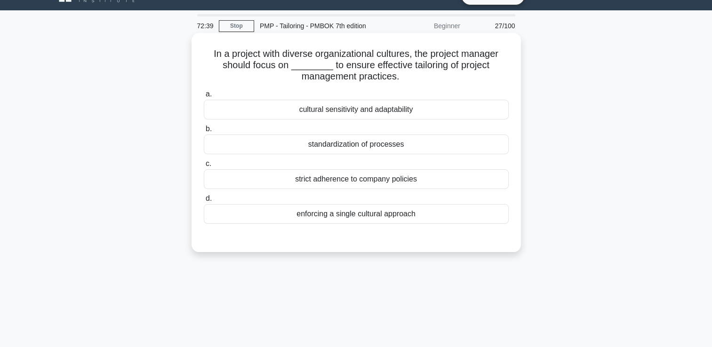
click at [333, 177] on div "strict adherence to company policies" at bounding box center [356, 179] width 305 height 20
click at [204, 167] on input "c. strict adherence to company policies" at bounding box center [204, 164] width 0 height 6
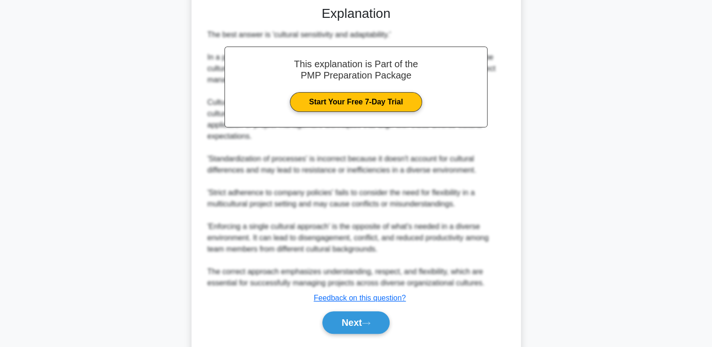
scroll to position [255, 0]
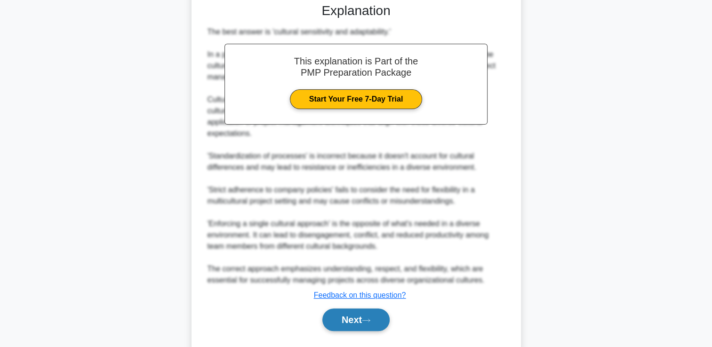
click at [331, 317] on button "Next" at bounding box center [355, 320] width 67 height 23
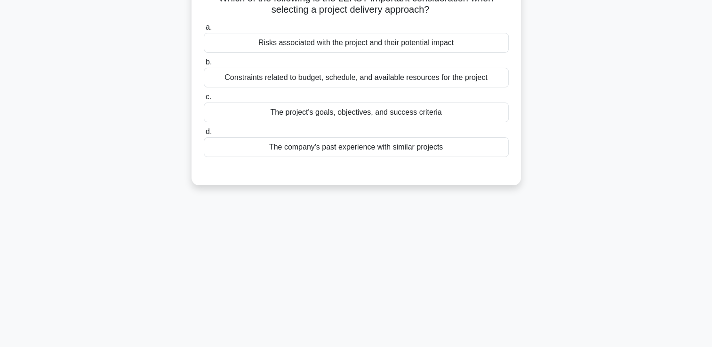
scroll to position [0, 0]
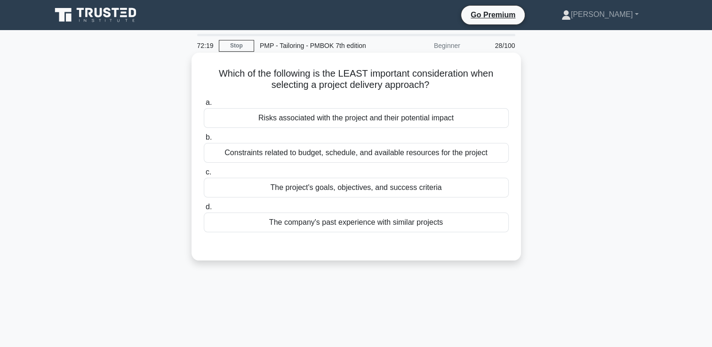
click at [348, 155] on div "Constraints related to budget, schedule, and available resources for the project" at bounding box center [356, 153] width 305 height 20
click at [204, 141] on input "b. Constraints related to budget, schedule, and available resources for the pro…" at bounding box center [204, 138] width 0 height 6
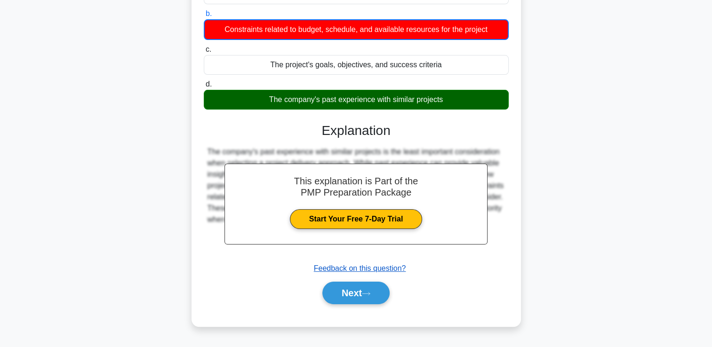
scroll to position [161, 0]
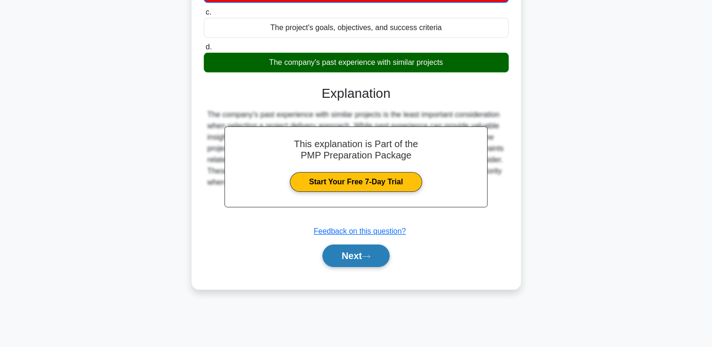
click at [374, 266] on button "Next" at bounding box center [355, 256] width 67 height 23
click at [371, 259] on button "Next" at bounding box center [355, 256] width 67 height 23
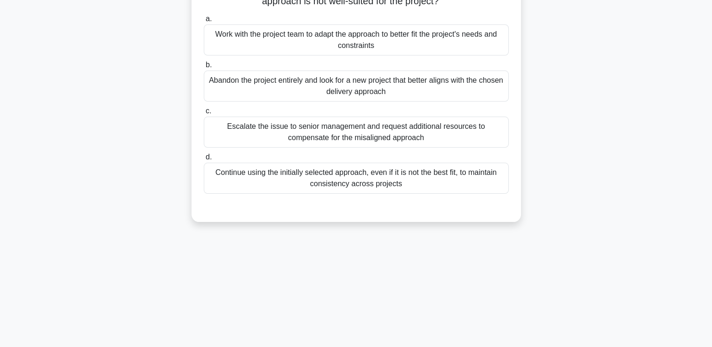
scroll to position [20, 0]
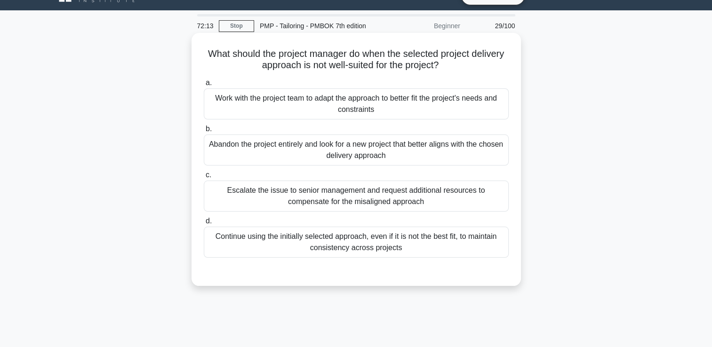
click at [320, 156] on div "Abandon the project entirely and look for a new project that better aligns with…" at bounding box center [356, 150] width 305 height 31
click at [204, 132] on input "b. Abandon the project entirely and look for a new project that better aligns w…" at bounding box center [204, 129] width 0 height 6
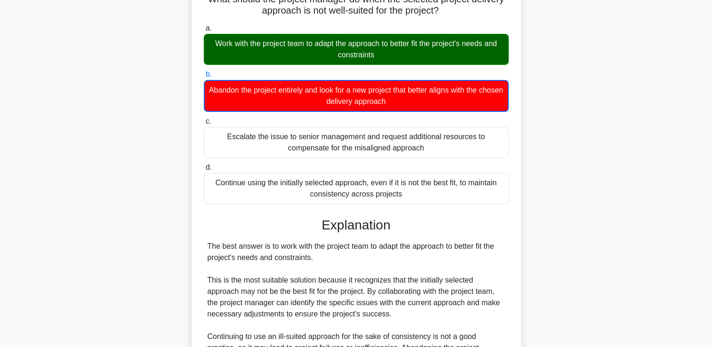
scroll to position [0, 0]
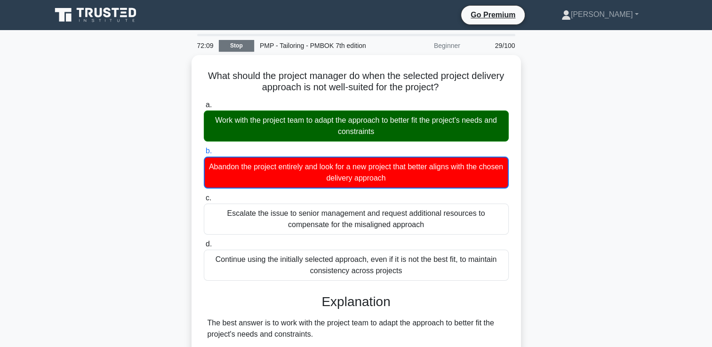
click at [235, 49] on link "Stop" at bounding box center [236, 46] width 35 height 12
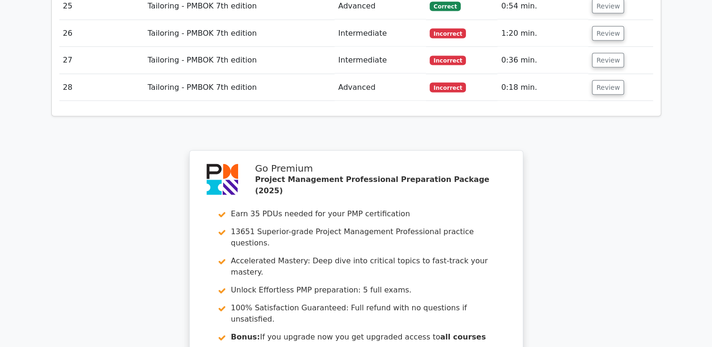
scroll to position [2084, 0]
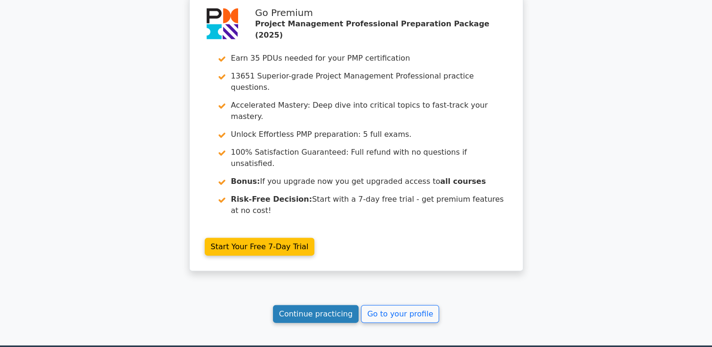
click at [332, 305] on link "Continue practicing" at bounding box center [316, 314] width 86 height 18
